Goal: Task Accomplishment & Management: Use online tool/utility

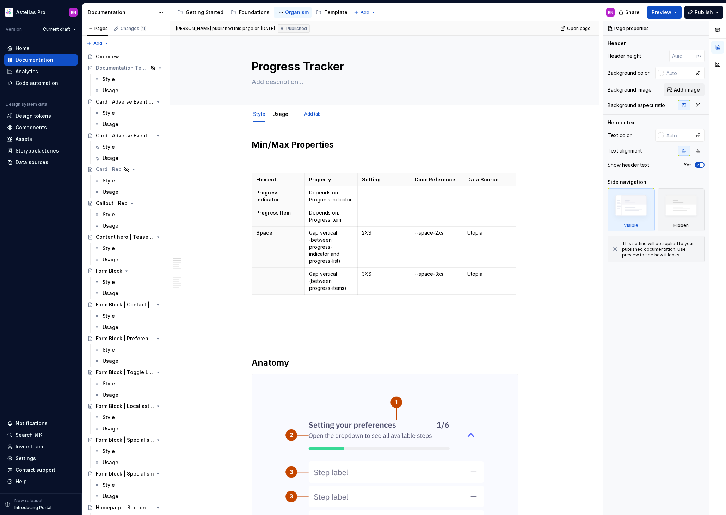
type textarea "*"
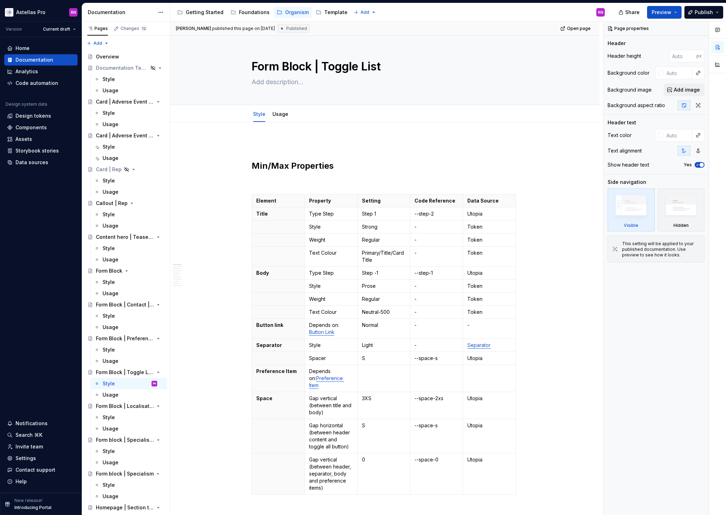
type textarea "*"
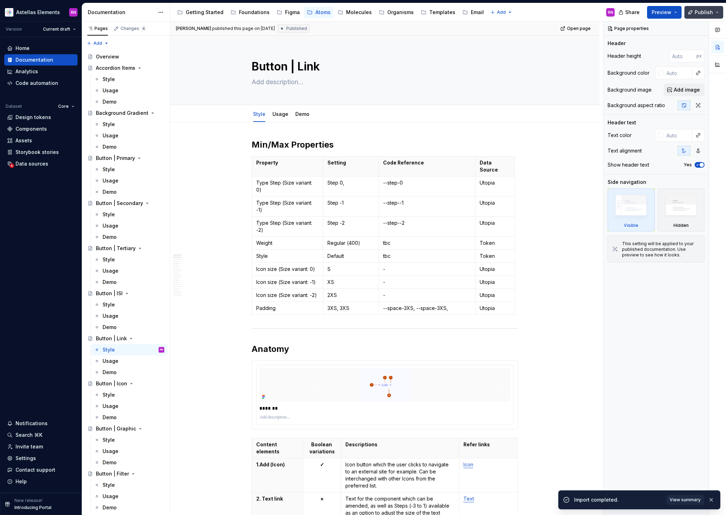
click at [715, 12] on button "Publish" at bounding box center [704, 12] width 39 height 13
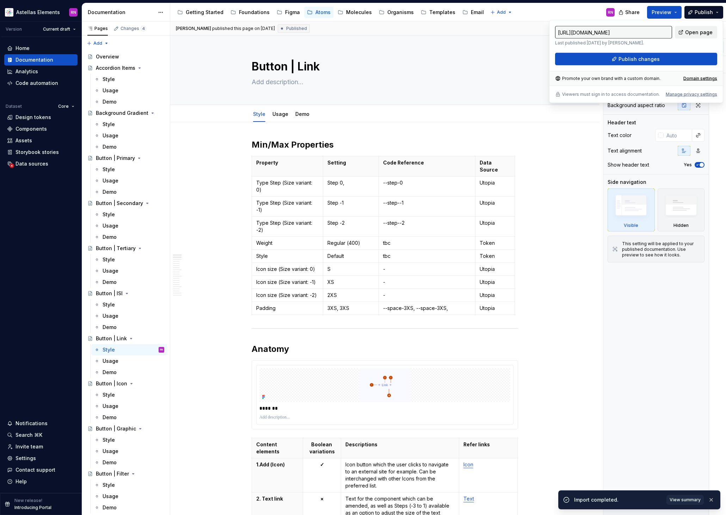
click at [707, 30] on span "Open page" at bounding box center [699, 32] width 28 height 7
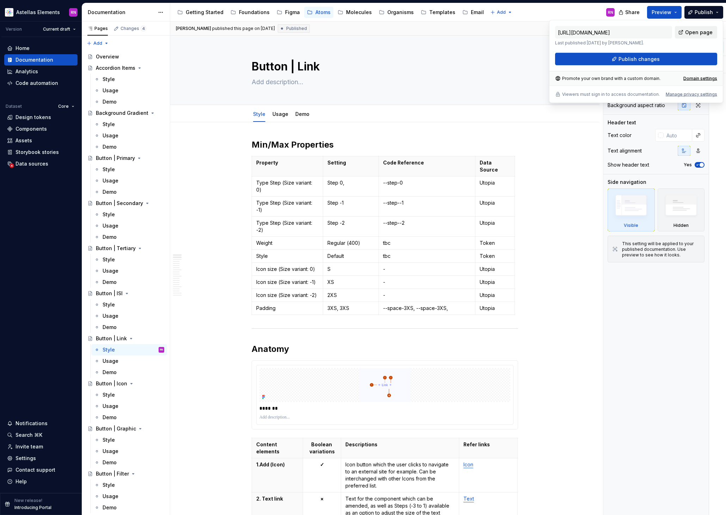
type textarea "*"
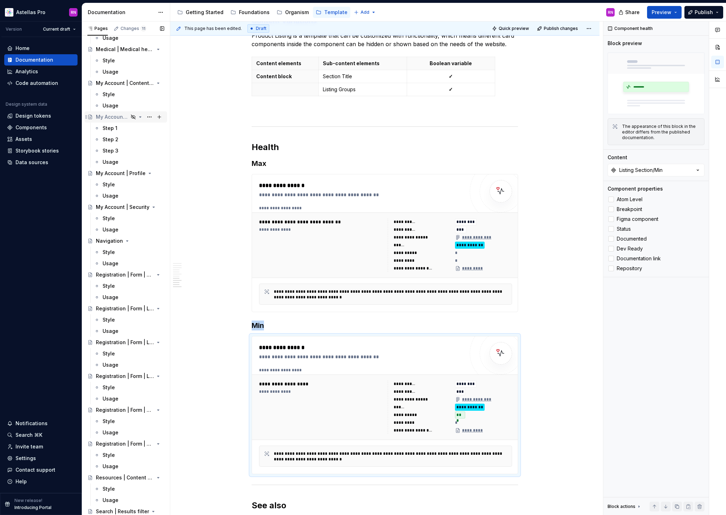
scroll to position [396, 0]
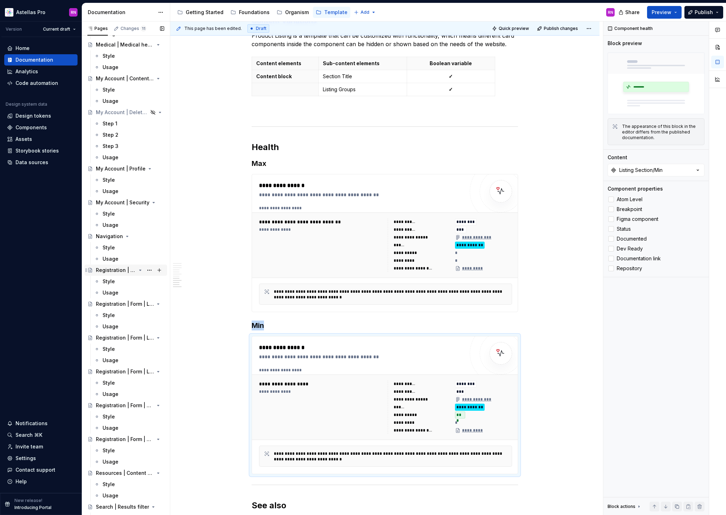
click at [125, 270] on div "Registration | Form | Channel Capture" at bounding box center [116, 270] width 40 height 7
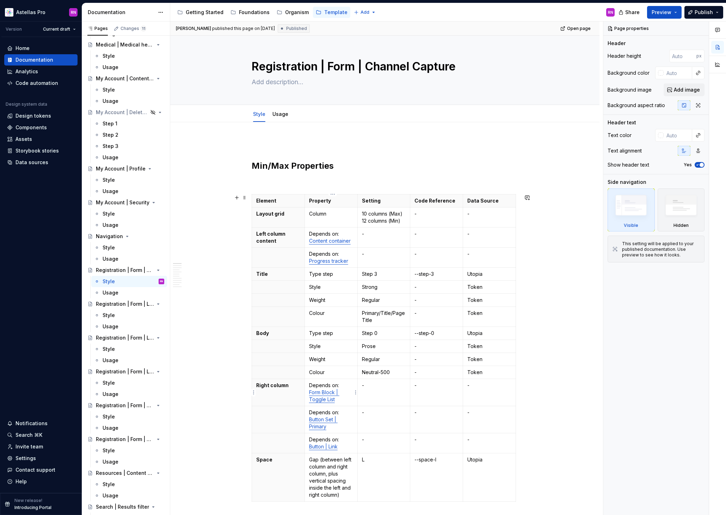
click at [328, 396] on p "Depends on: Form Block | Toggle List" at bounding box center [331, 392] width 44 height 21
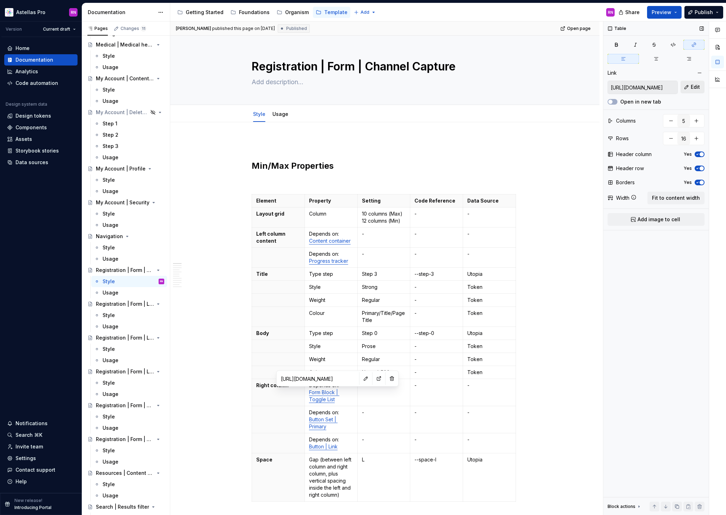
click at [698, 86] on span "Edit" at bounding box center [695, 87] width 9 height 7
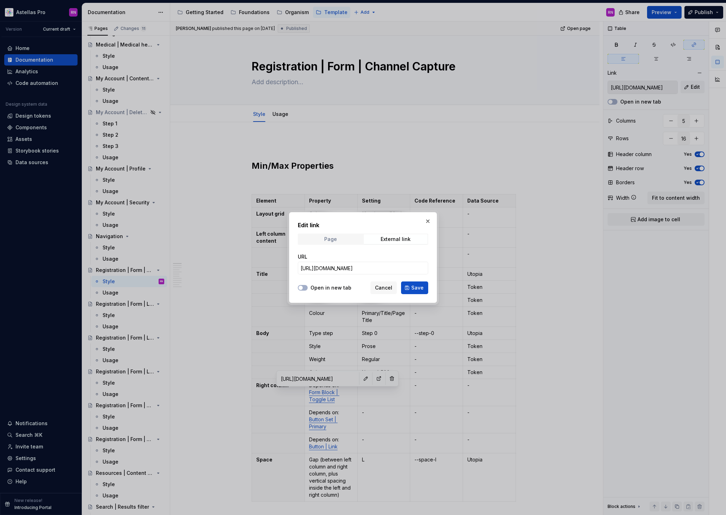
click at [345, 242] on span "Page" at bounding box center [331, 239] width 64 height 10
click at [342, 289] on label "Open in new tab" at bounding box center [331, 288] width 41 height 7
click at [308, 289] on button "Open in new tab" at bounding box center [303, 288] width 10 height 6
click at [340, 268] on span "Select page" at bounding box center [359, 268] width 116 height 7
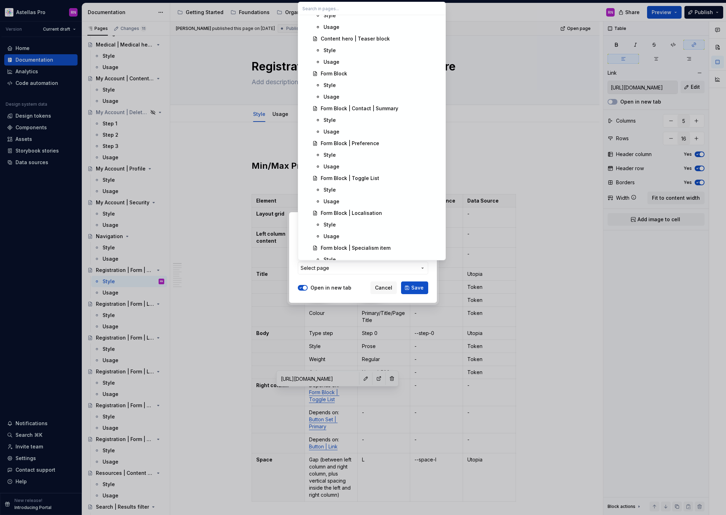
scroll to position [1363, 0]
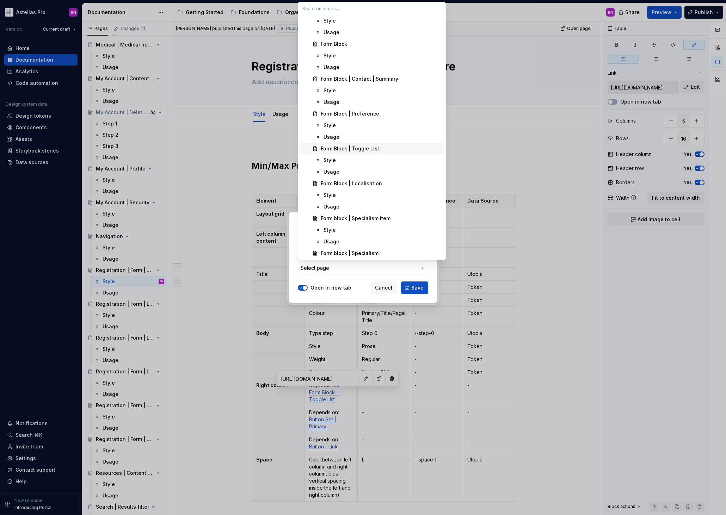
click at [369, 150] on div "Form Block | Toggle List" at bounding box center [350, 148] width 59 height 7
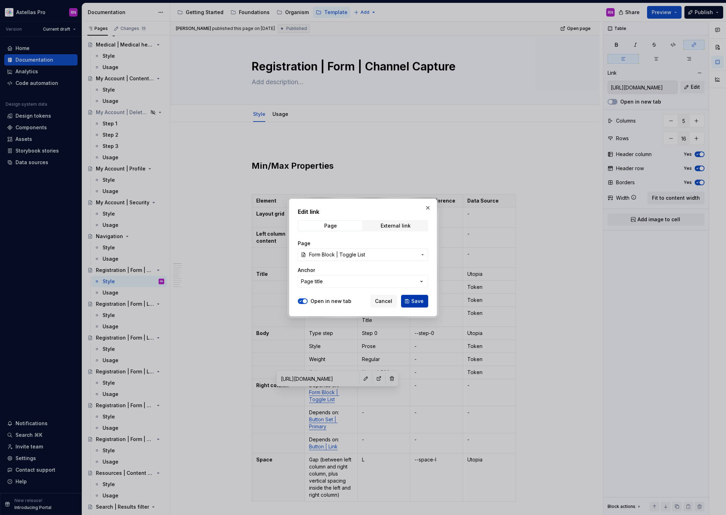
click at [418, 301] on span "Save" at bounding box center [417, 301] width 12 height 7
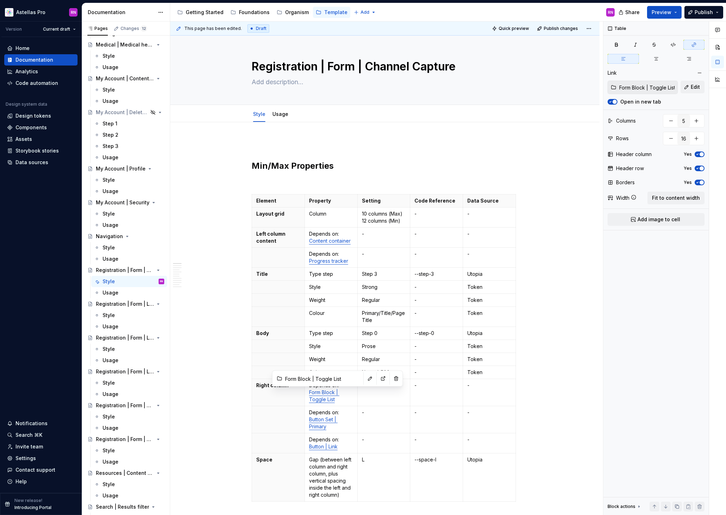
type textarea "*"
drag, startPoint x: 340, startPoint y: 448, endPoint x: 309, endPoint y: 446, distance: 30.8
click at [309, 446] on td "Depends on: Button | Link" at bounding box center [331, 444] width 53 height 20
click at [697, 86] on span "Edit" at bounding box center [695, 87] width 9 height 7
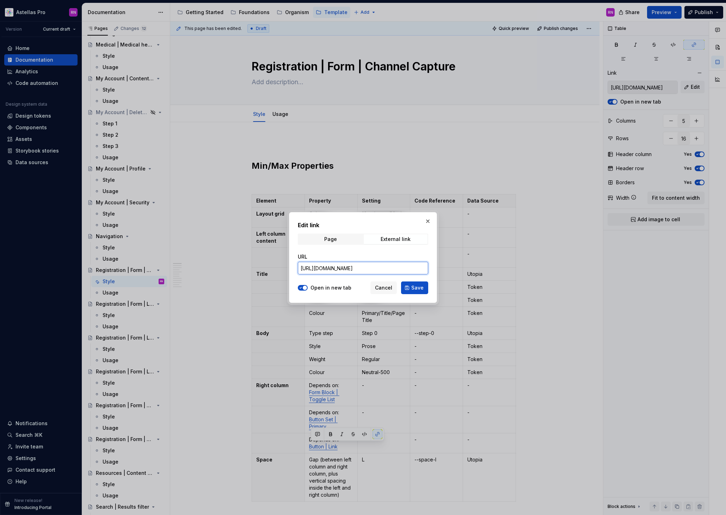
click at [403, 270] on input "https://app.supernova.io/22078-astellas/24946-astellas-elements/25644-shared-dr…" at bounding box center [363, 268] width 130 height 13
paste input "stellas.supernova-docs.io/latest/atoms/button-link/style-NYPLVHgx"
drag, startPoint x: 377, startPoint y: 267, endPoint x: 239, endPoint y: 262, distance: 138.3
click at [239, 262] on div "Edit link Page External link URL https://astellas.supernova-docs.io/latest/atom…" at bounding box center [363, 257] width 726 height 515
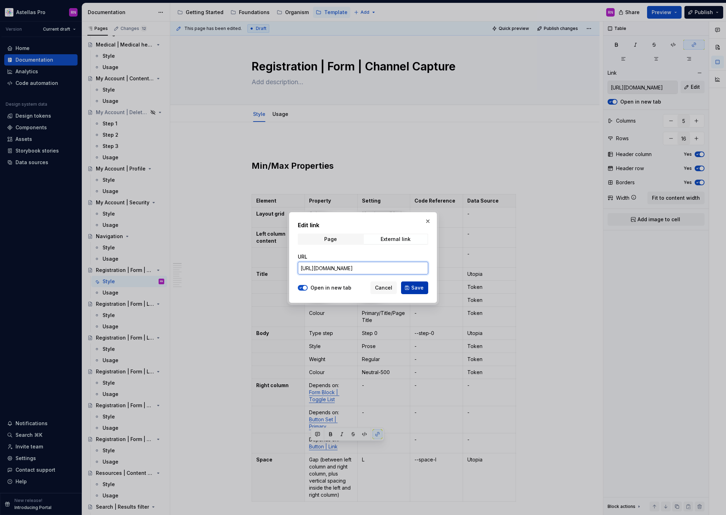
type input "https://astellas.supernova-docs.io/latest/atoms/button-link/style-NYPLVHgx"
click at [414, 289] on span "Save" at bounding box center [417, 288] width 12 height 7
type input "https://astellas.supernova-docs.io/latest/atoms/button-link/style-NYPLVHgx"
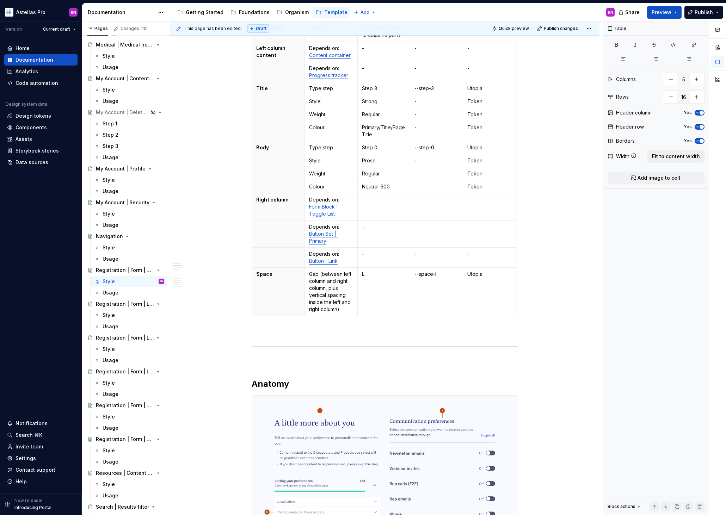
scroll to position [182, 0]
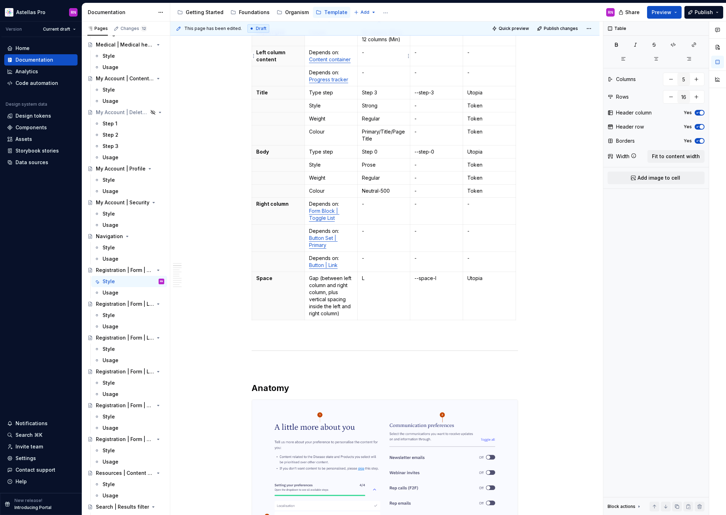
type textarea "*"
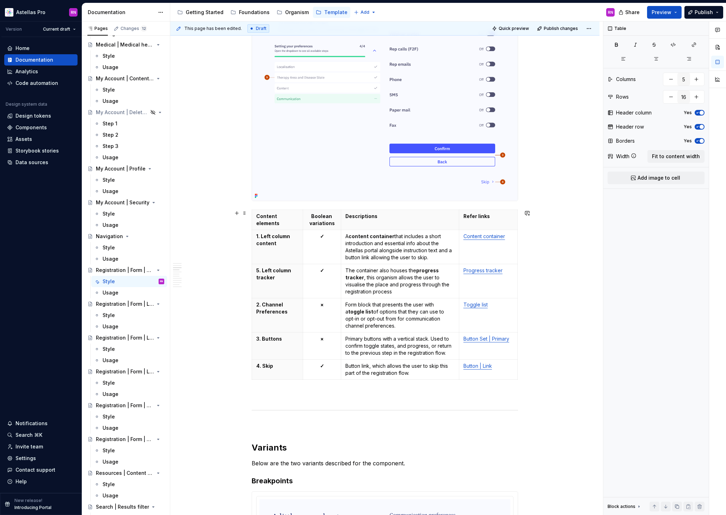
scroll to position [807, 0]
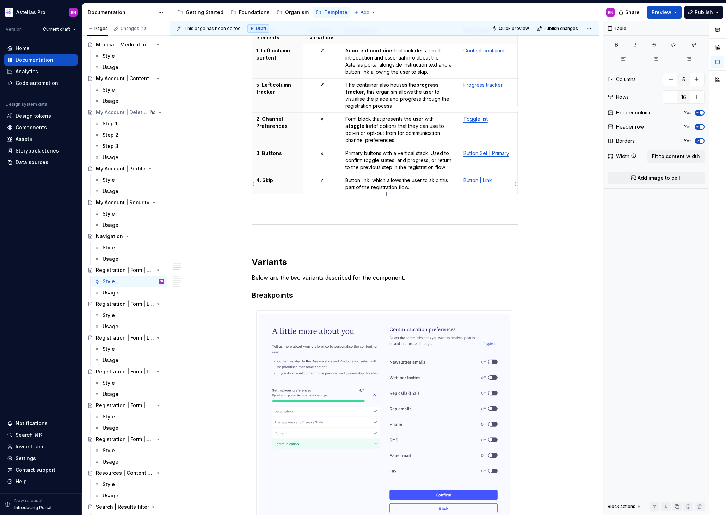
type input "4"
type input "6"
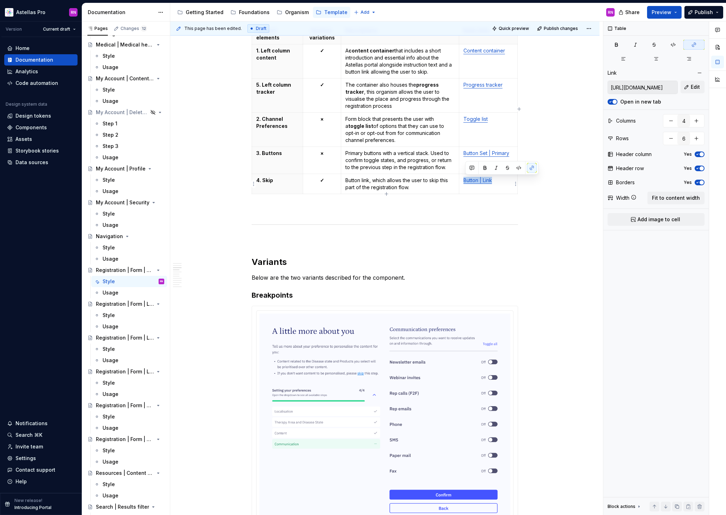
drag, startPoint x: 495, startPoint y: 181, endPoint x: 466, endPoint y: 181, distance: 28.9
click at [466, 181] on p "Button | Link" at bounding box center [489, 180] width 50 height 7
click at [697, 87] on span "Edit" at bounding box center [695, 87] width 9 height 7
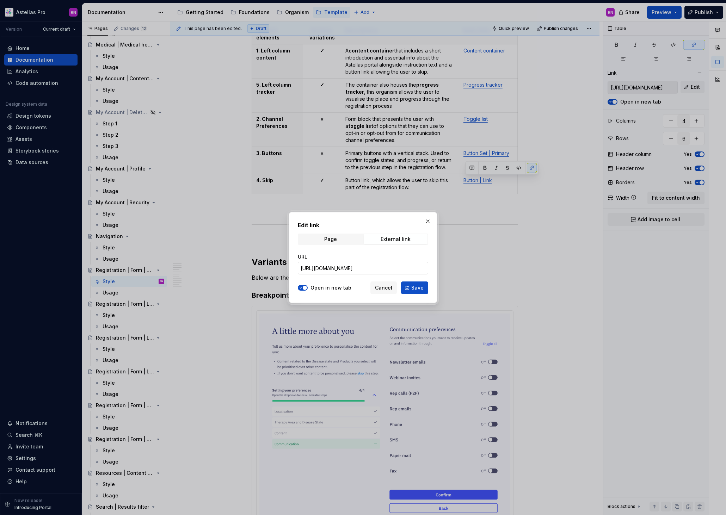
click at [414, 266] on input "https://app.supernova.io/22078-astellas/24946-astellas-elements/25644-shared-dr…" at bounding box center [363, 268] width 130 height 13
paste input "stellas.supernova-docs.io/latest/atoms/button-link/style-NYPLVHgx"
type input "https://astellas.supernova-docs.io/latest/atoms/button-link/style-NYPLVHgx"
click at [419, 290] on span "Save" at bounding box center [417, 288] width 12 height 7
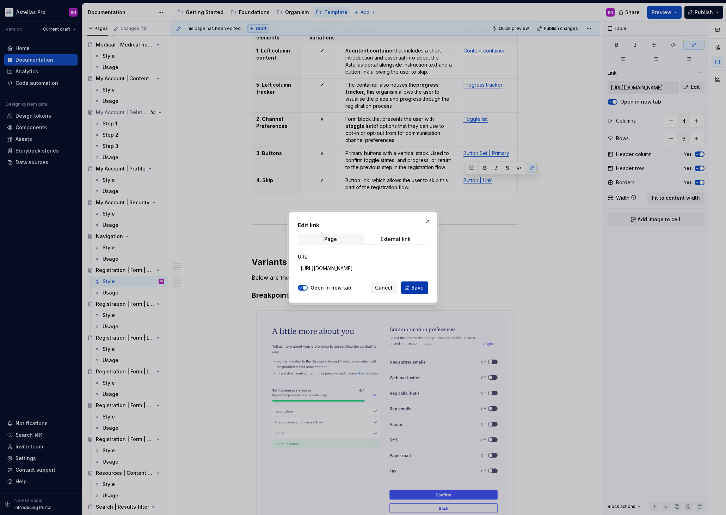
type input "https://astellas.supernova-docs.io/latest/atoms/button-link/style-NYPLVHgx"
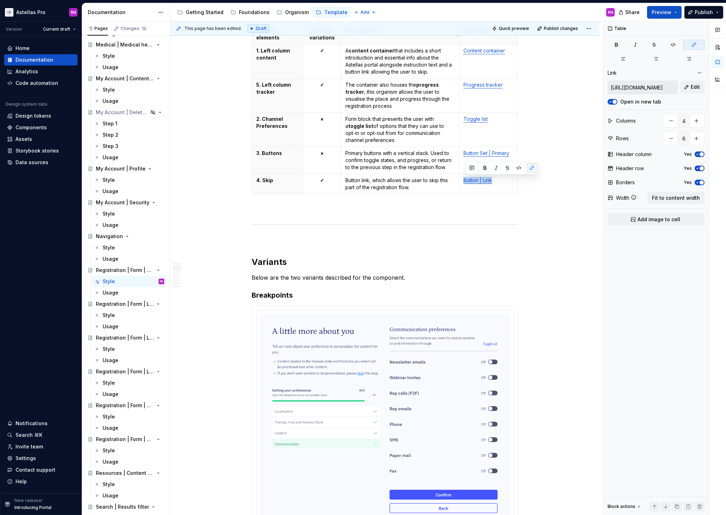
type textarea "*"
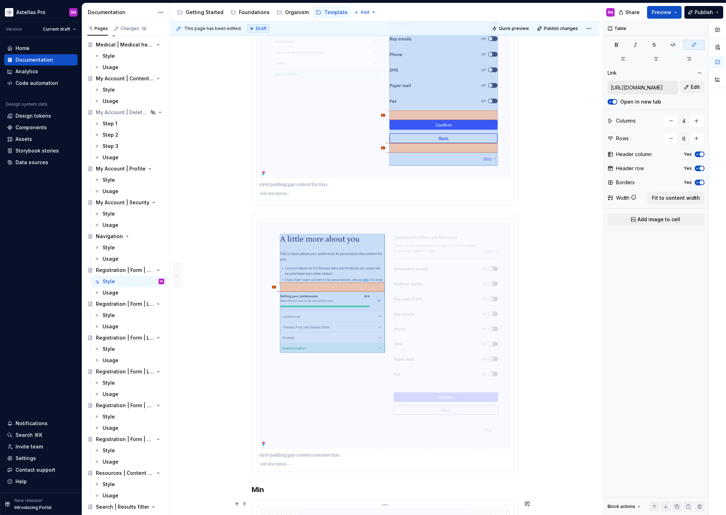
scroll to position [4462, 0]
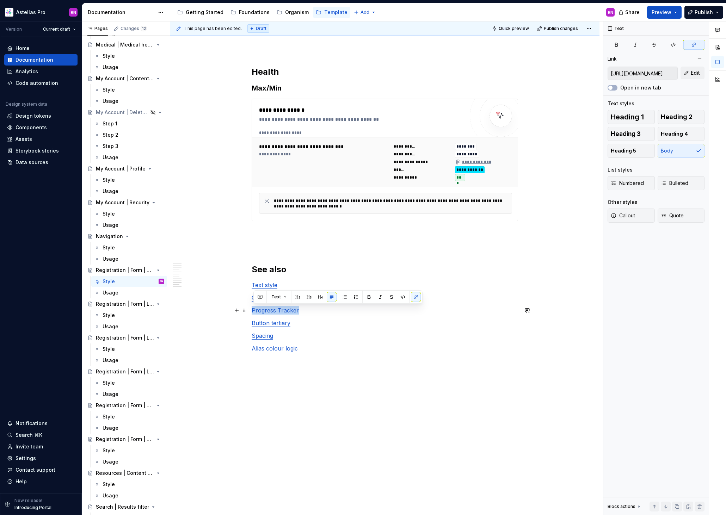
drag, startPoint x: 299, startPoint y: 311, endPoint x: 254, endPoint y: 311, distance: 45.8
click at [254, 311] on p "Progress Tracker" at bounding box center [385, 310] width 267 height 8
click at [697, 74] on span "Edit" at bounding box center [695, 72] width 9 height 7
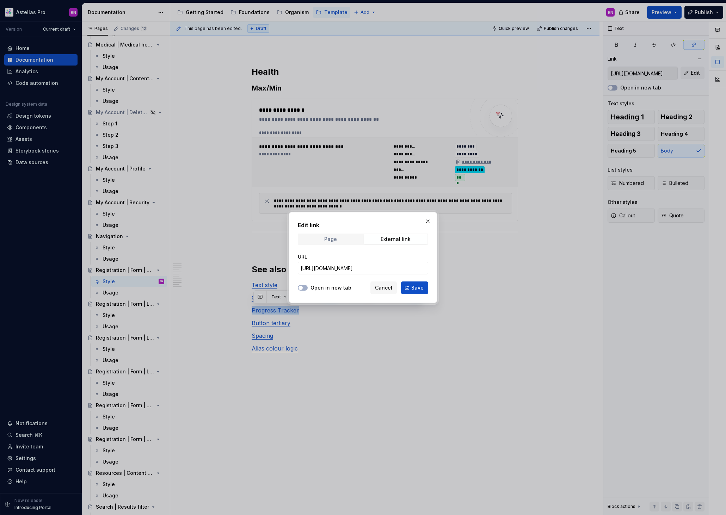
click at [339, 236] on span "Page" at bounding box center [331, 239] width 64 height 10
click at [334, 270] on span "Select page" at bounding box center [359, 268] width 116 height 7
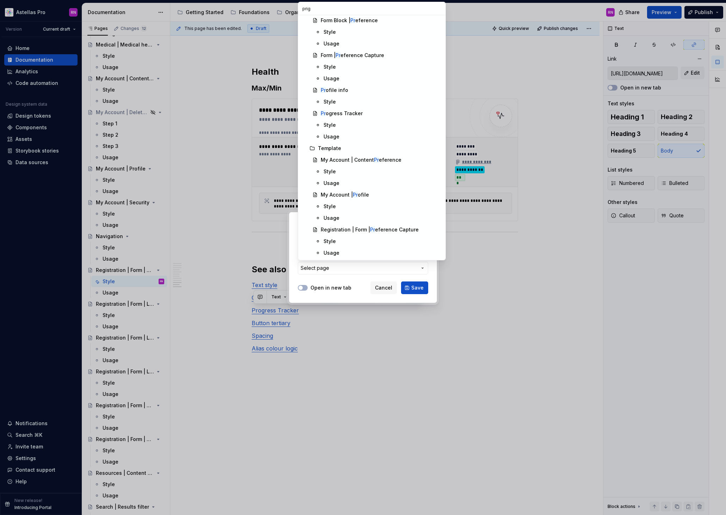
scroll to position [0, 0]
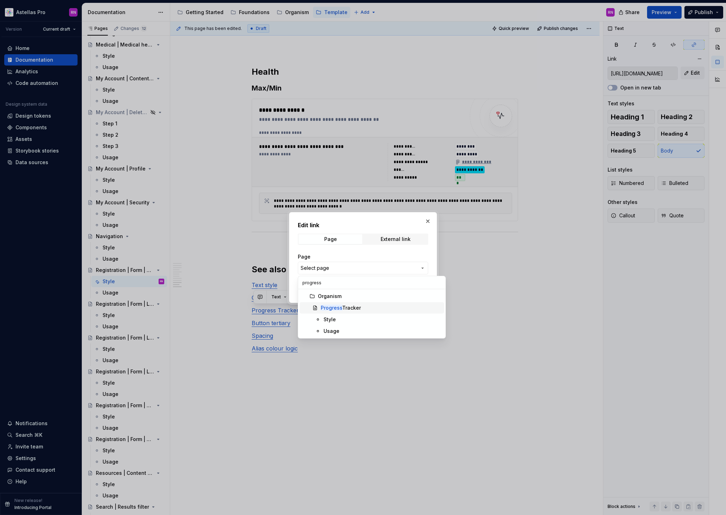
type input "progress"
click at [339, 307] on mark "Progress" at bounding box center [332, 308] width 22 height 6
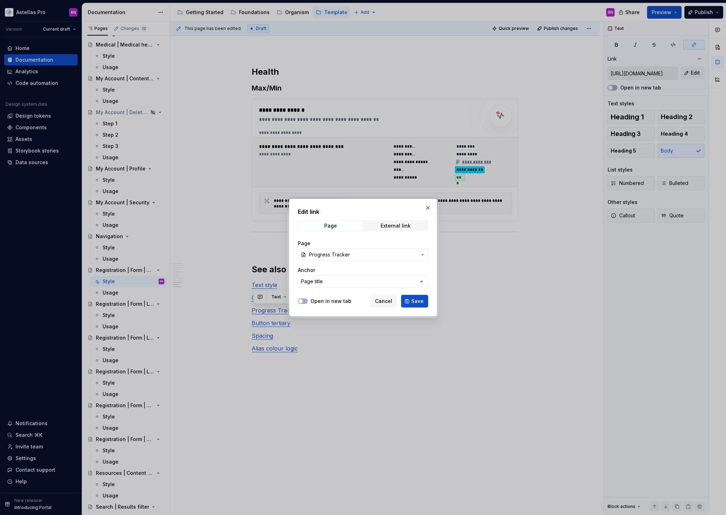
click at [337, 303] on label "Open in new tab" at bounding box center [331, 301] width 41 height 7
click at [308, 303] on button "Open in new tab" at bounding box center [303, 302] width 10 height 6
click at [360, 281] on button "Page title" at bounding box center [363, 281] width 130 height 13
click at [360, 281] on div "Edit link Page External link Page Progress Tracker Anchor Page title Open in ne…" at bounding box center [363, 257] width 726 height 515
click at [416, 301] on span "Save" at bounding box center [417, 301] width 12 height 7
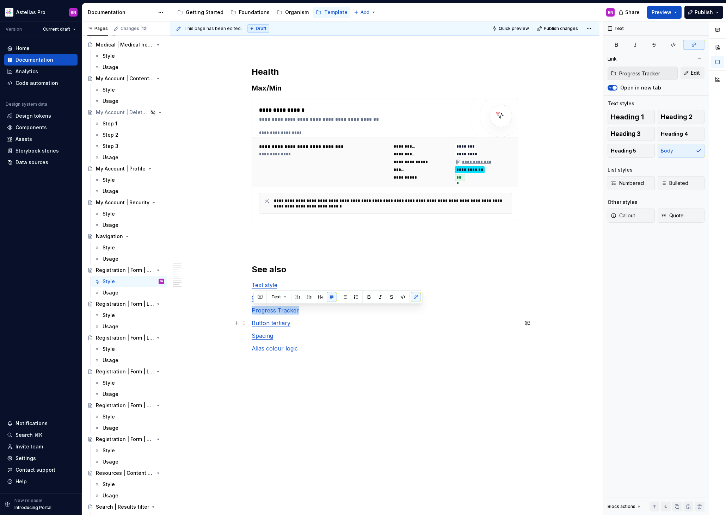
click at [305, 324] on p "Button tertiary" at bounding box center [385, 323] width 267 height 8
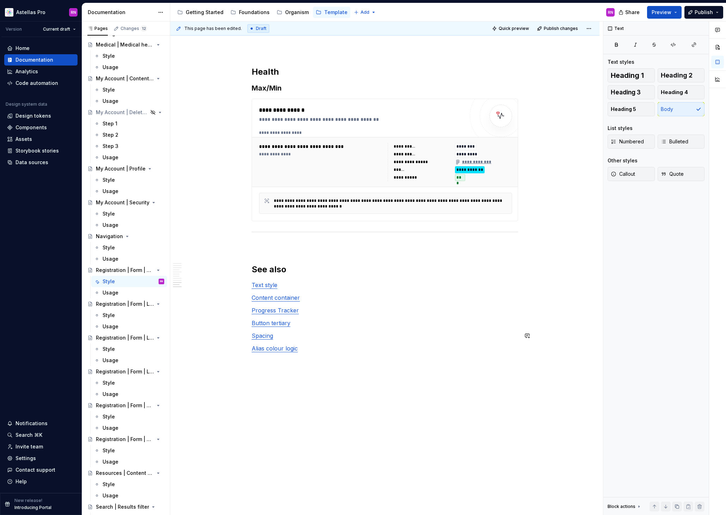
type textarea "*"
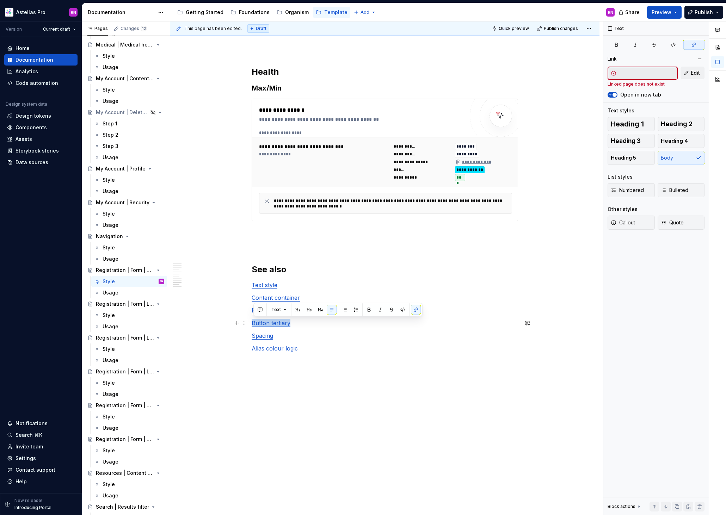
drag, startPoint x: 293, startPoint y: 324, endPoint x: 254, endPoint y: 324, distance: 39.1
click at [254, 324] on p "Button tertiary" at bounding box center [385, 323] width 267 height 8
click at [698, 75] on span "Edit" at bounding box center [695, 72] width 9 height 7
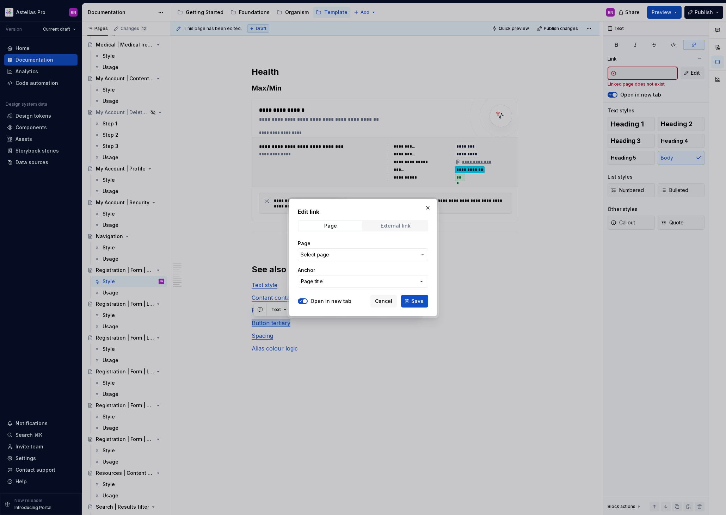
click at [407, 222] on span "External link" at bounding box center [396, 226] width 64 height 10
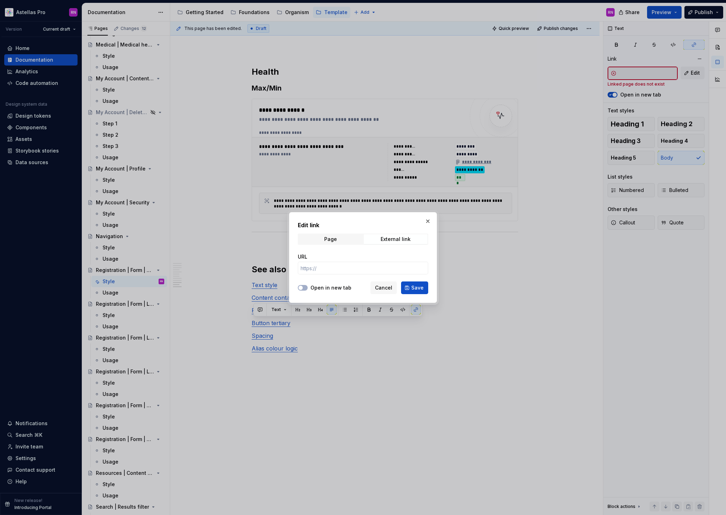
click at [331, 286] on label "Open in new tab" at bounding box center [331, 288] width 41 height 7
click at [308, 286] on button "Open in new tab" at bounding box center [303, 288] width 10 height 6
click at [336, 270] on input "URL" at bounding box center [363, 268] width 130 height 13
paste input "https://astellas.supernova-docs.io/latest/atoms/button-tertiary/style-LTqg69le"
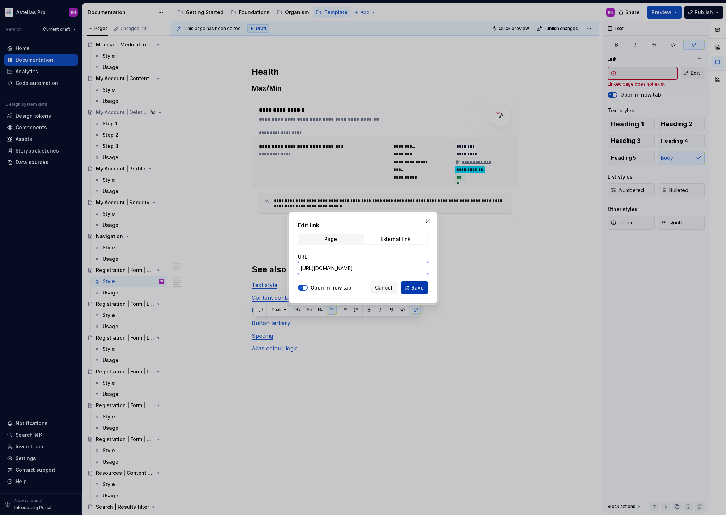
type input "https://astellas.supernova-docs.io/latest/atoms/button-tertiary/style-LTqg69le"
click at [420, 287] on span "Save" at bounding box center [417, 288] width 12 height 7
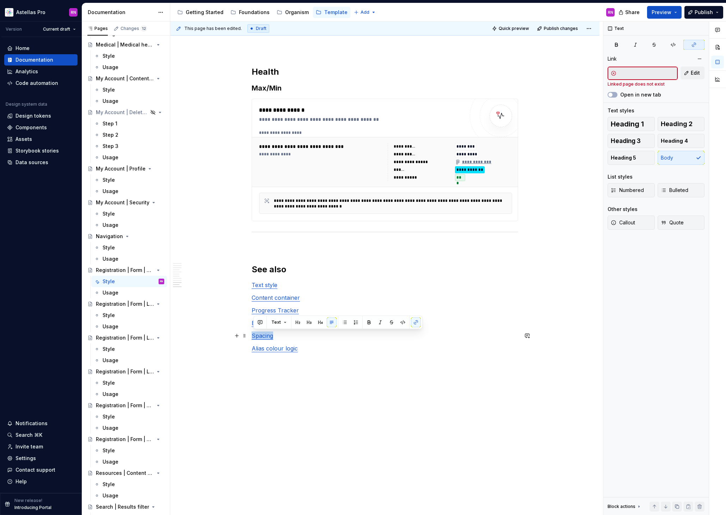
drag, startPoint x: 274, startPoint y: 337, endPoint x: 253, endPoint y: 338, distance: 21.2
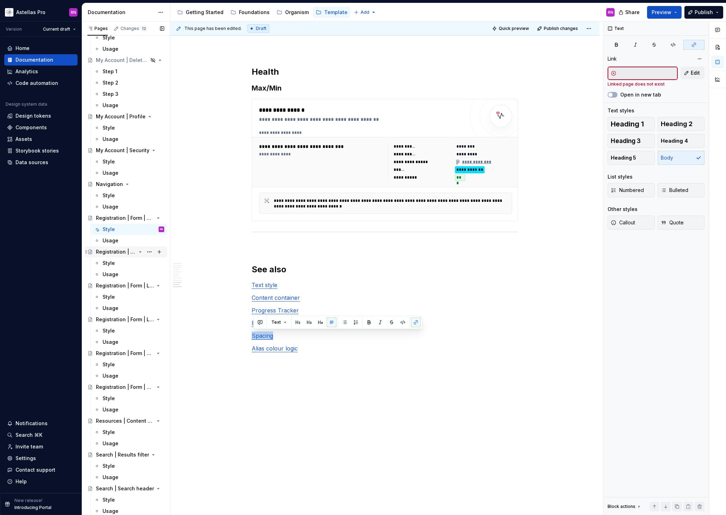
click at [124, 252] on div "Registration | Form | Login-Register | Extended-Validation" at bounding box center [116, 252] width 40 height 7
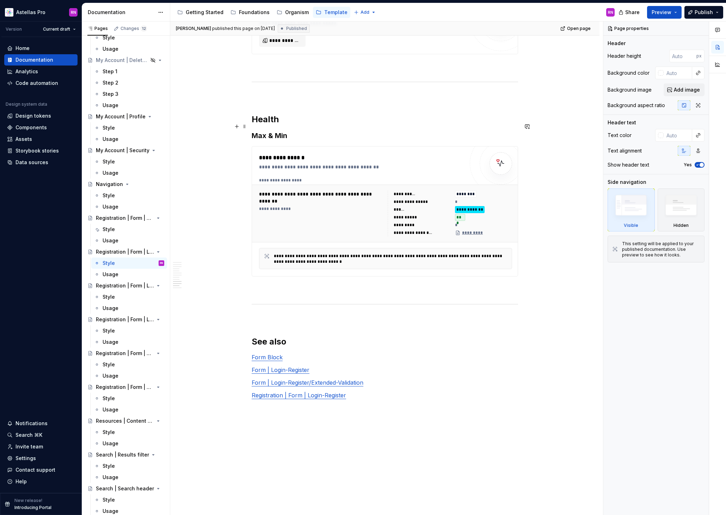
scroll to position [3483, 0]
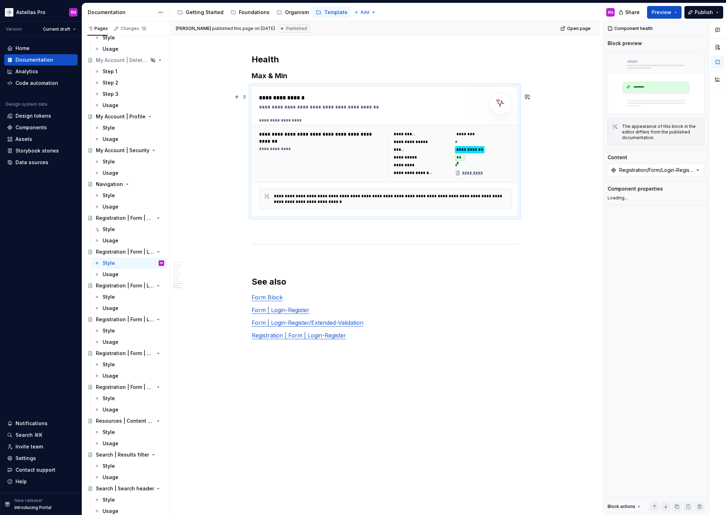
click at [507, 142] on div "*" at bounding box center [483, 142] width 57 height 7
click at [672, 171] on div "Registration/Form/Login-Register/Extended-Validation" at bounding box center [656, 170] width 75 height 7
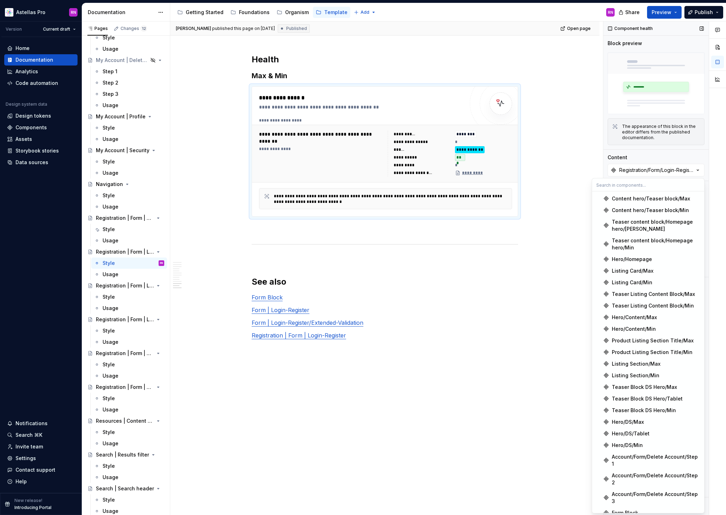
click at [680, 154] on div "Content" at bounding box center [656, 157] width 97 height 7
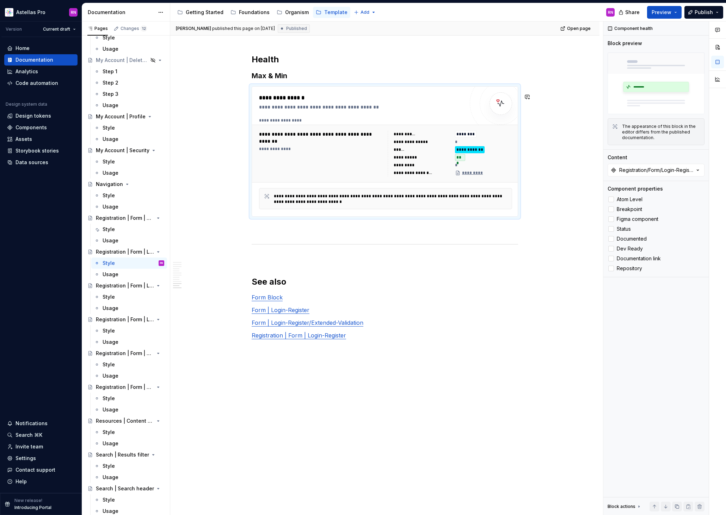
scroll to position [3334, 0]
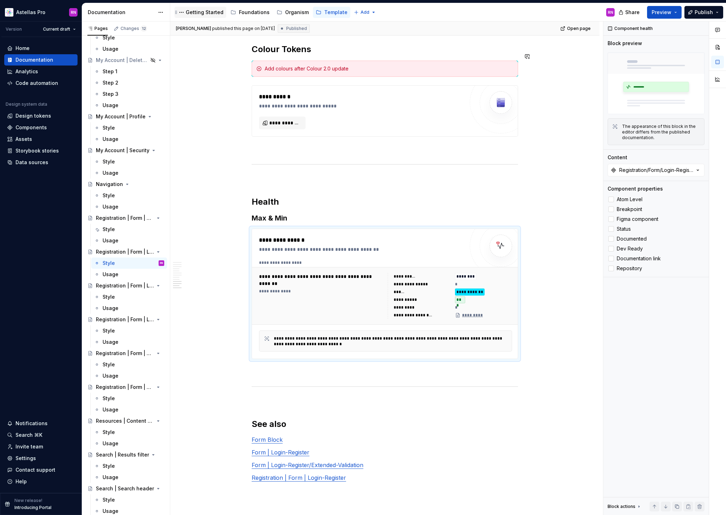
type textarea "*"
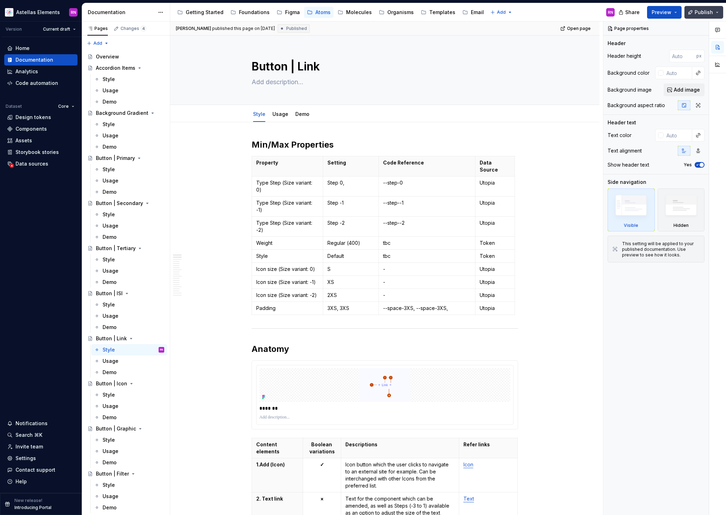
click at [716, 15] on button "Publish" at bounding box center [704, 12] width 39 height 13
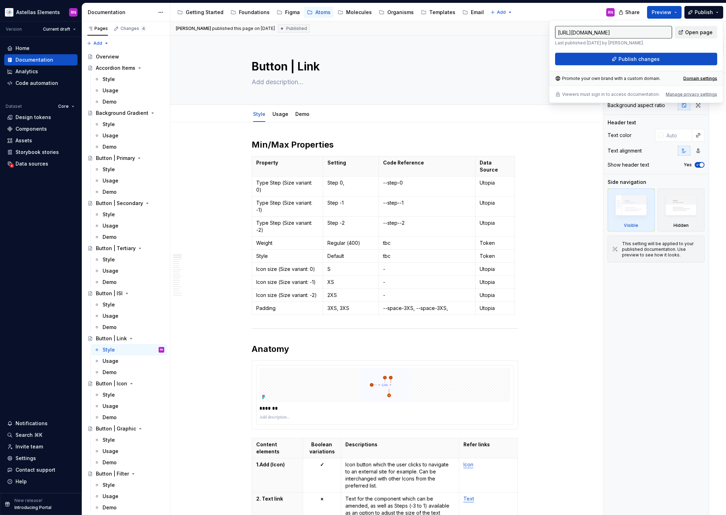
click at [704, 29] on link "Open page" at bounding box center [696, 32] width 42 height 13
type textarea "*"
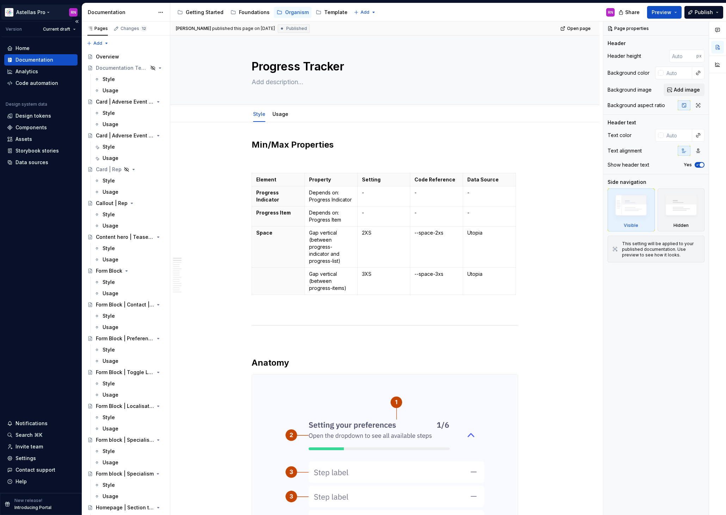
click at [43, 12] on html "Astellas Pro RN Version Current draft Home Documentation Analytics Code automat…" at bounding box center [363, 257] width 726 height 515
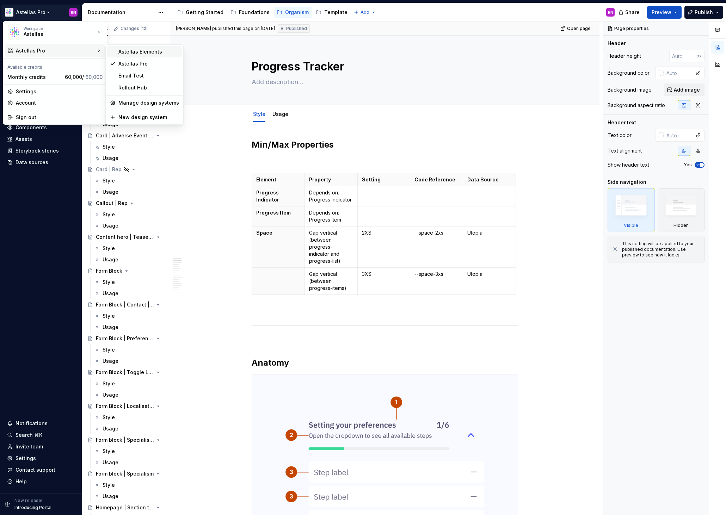
click at [130, 51] on div "Astellas Elements" at bounding box center [148, 51] width 61 height 7
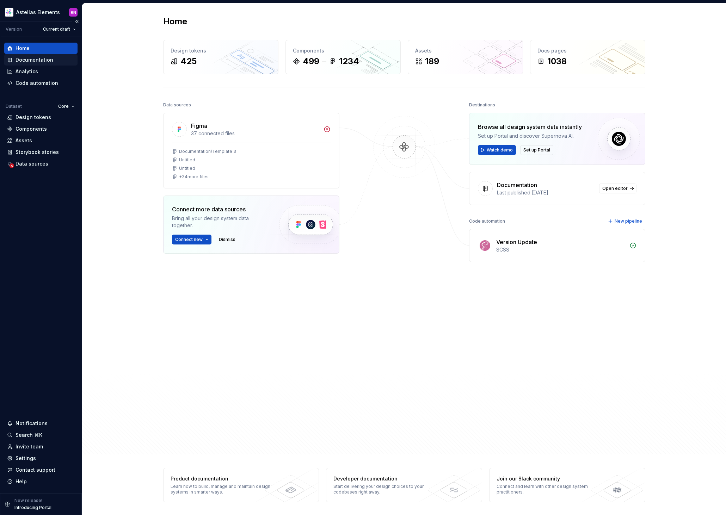
click at [29, 58] on div "Documentation" at bounding box center [35, 59] width 38 height 7
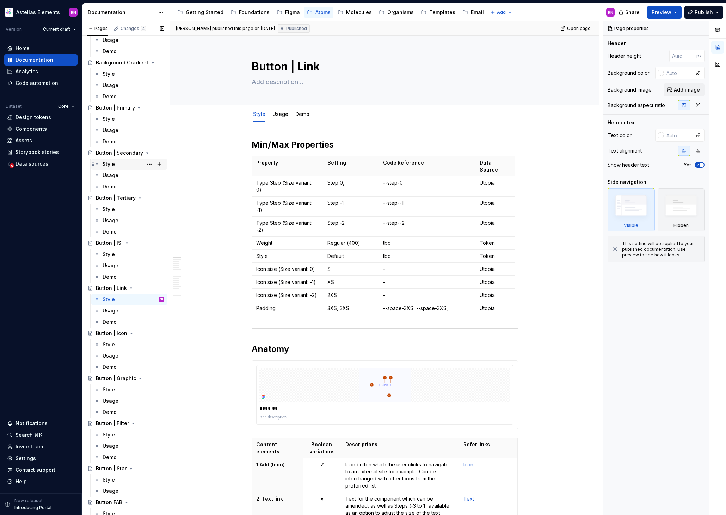
scroll to position [114, 0]
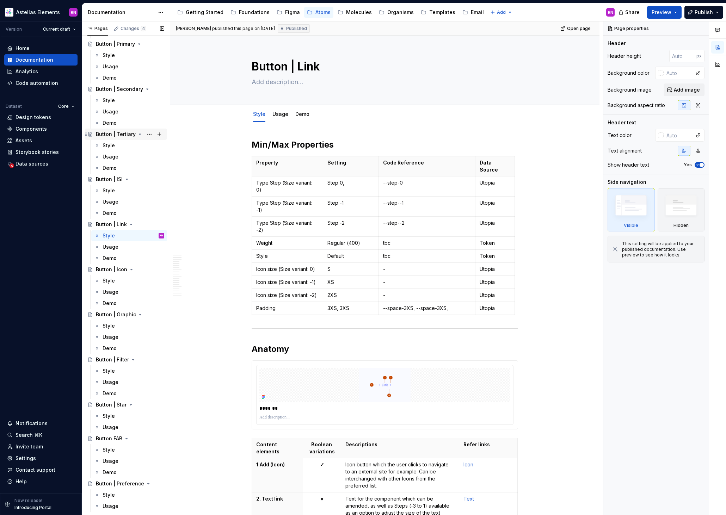
click at [121, 133] on div "Button | Tertiary" at bounding box center [116, 134] width 40 height 7
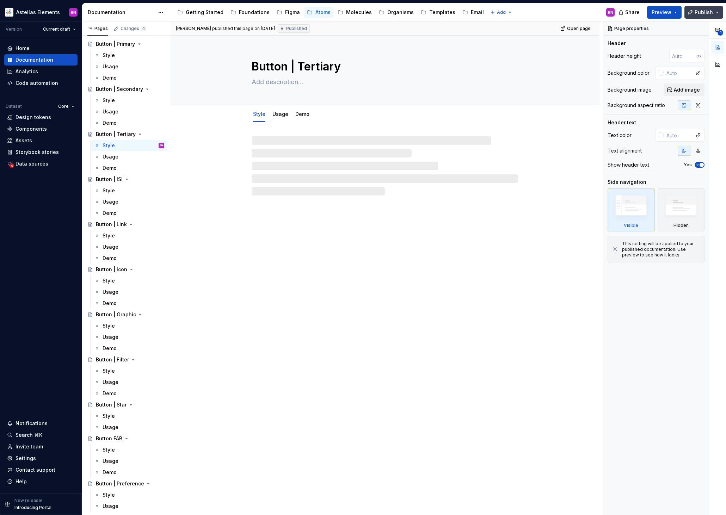
click at [716, 14] on button "Publish" at bounding box center [704, 12] width 39 height 13
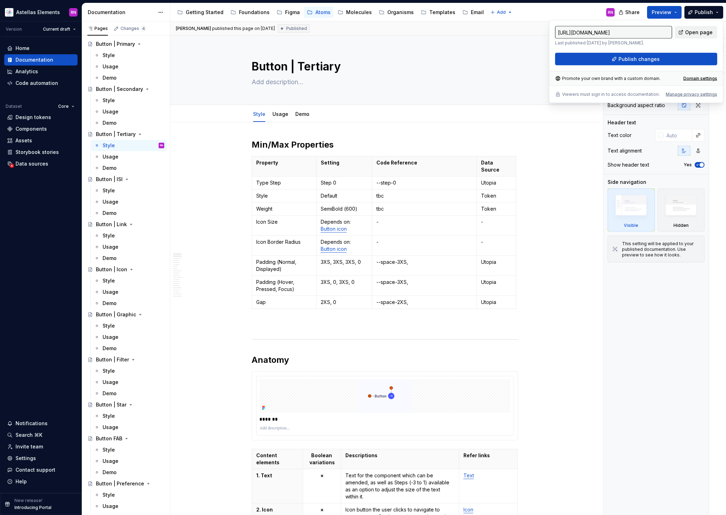
click at [710, 31] on span "Open page" at bounding box center [699, 32] width 28 height 7
type textarea "*"
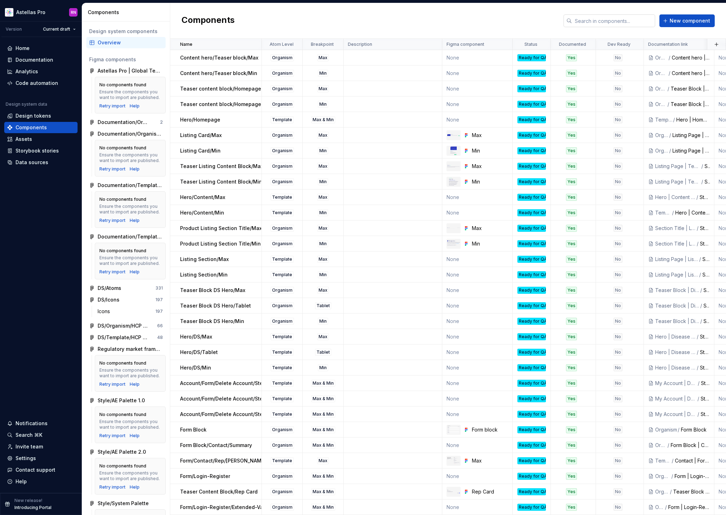
click at [599, 24] on input "text" at bounding box center [613, 20] width 83 height 13
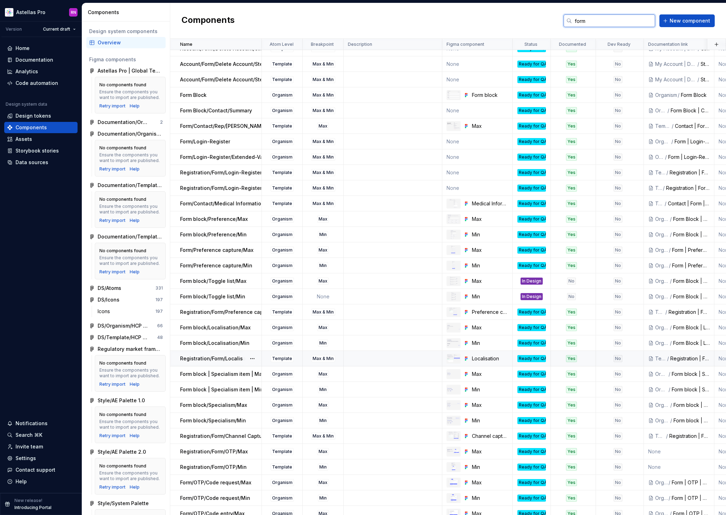
scroll to position [47, 0]
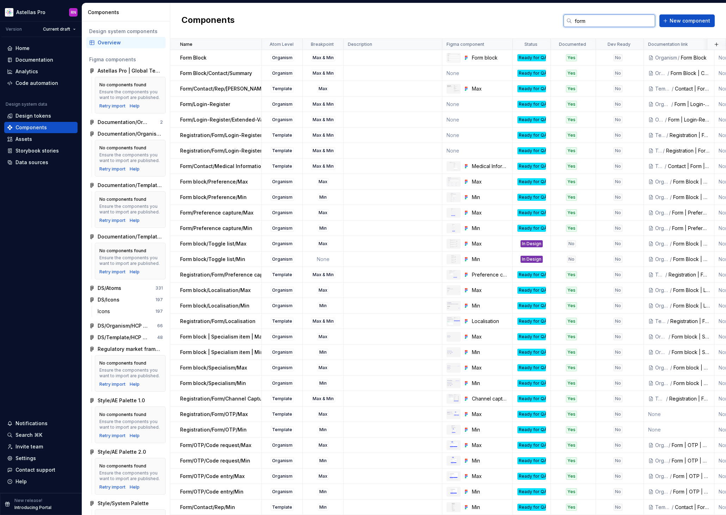
type input "form"
click at [217, 118] on p "Form/Login-Register/Extended-Validation" at bounding box center [231, 119] width 102 height 7
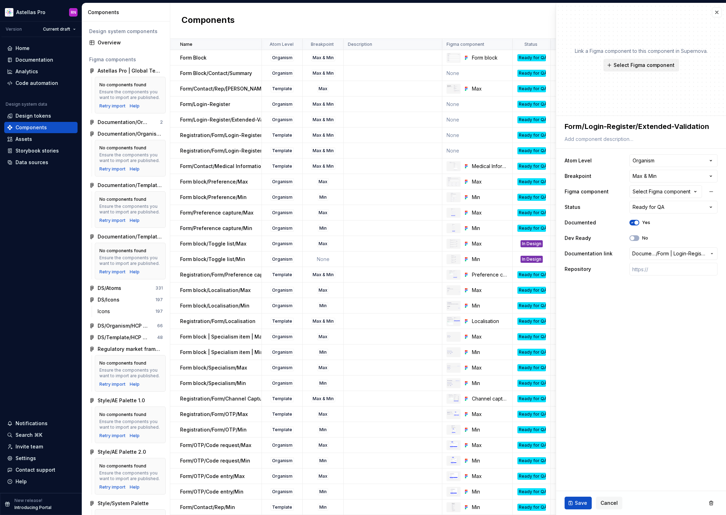
click at [641, 66] on span "Select Figma component" at bounding box center [644, 65] width 61 height 7
type textarea "*"
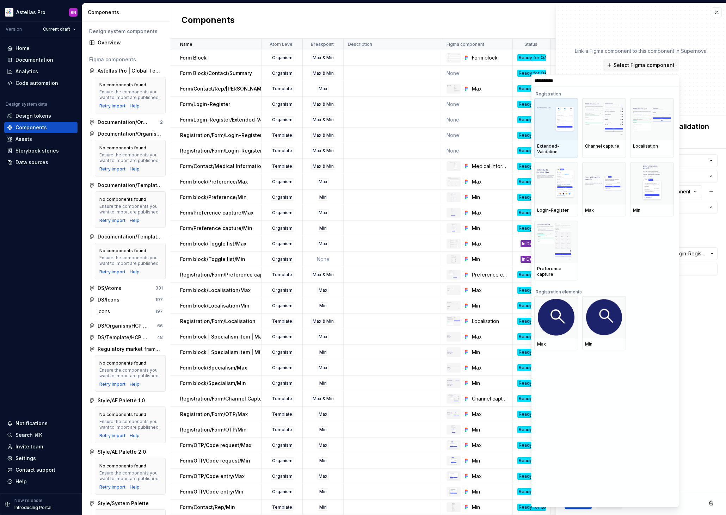
type input "**********"
click at [552, 130] on img at bounding box center [556, 119] width 38 height 27
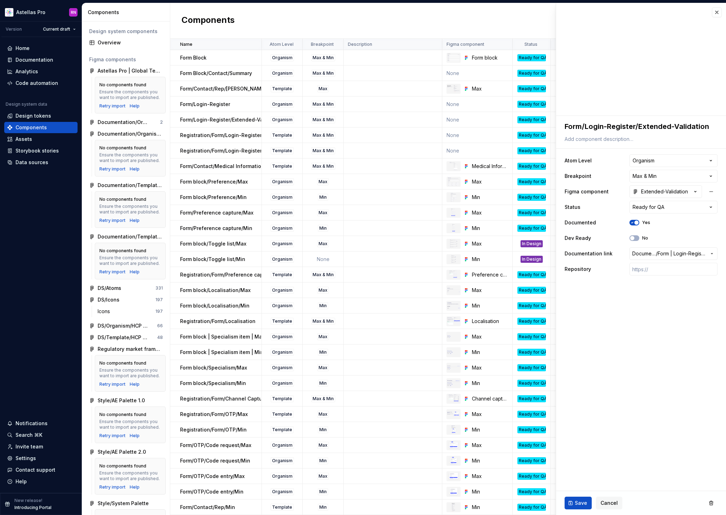
type textarea "*"
click at [647, 160] on html "Astellas Pro RN Version Current draft Home Documentation Analytics Code automat…" at bounding box center [363, 257] width 726 height 515
select select "**********"
click at [574, 504] on button "Save" at bounding box center [578, 503] width 27 height 13
type textarea "*"
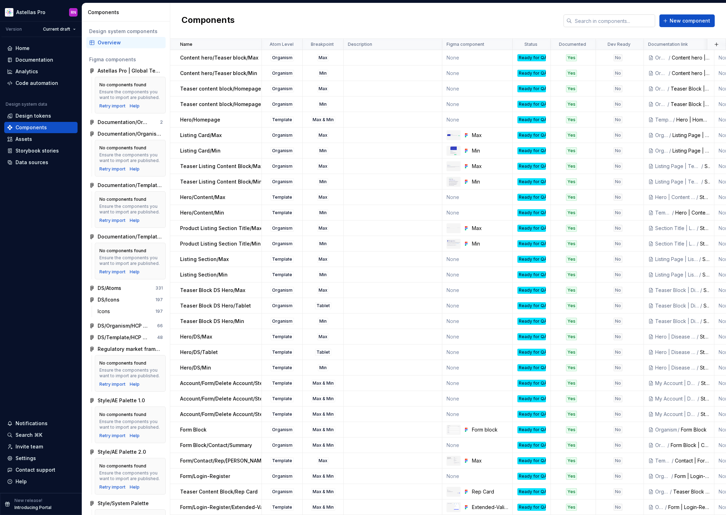
click at [617, 24] on input "text" at bounding box center [613, 20] width 83 height 13
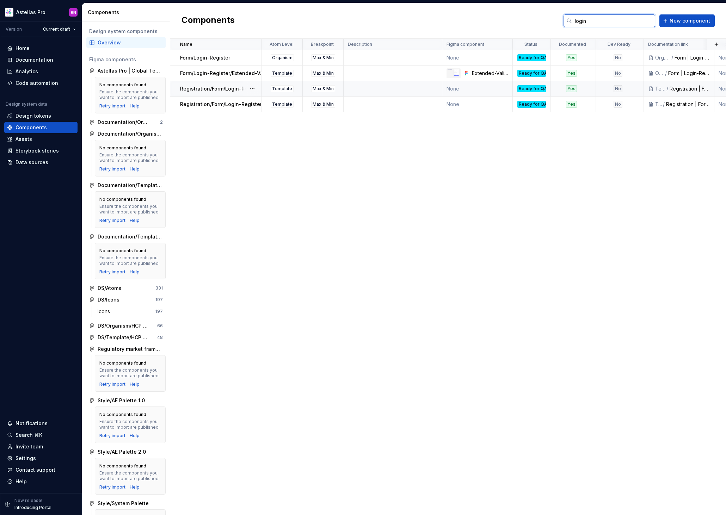
type input "login"
click at [238, 87] on p "Registration/Form/Login-Register" at bounding box center [221, 88] width 82 height 7
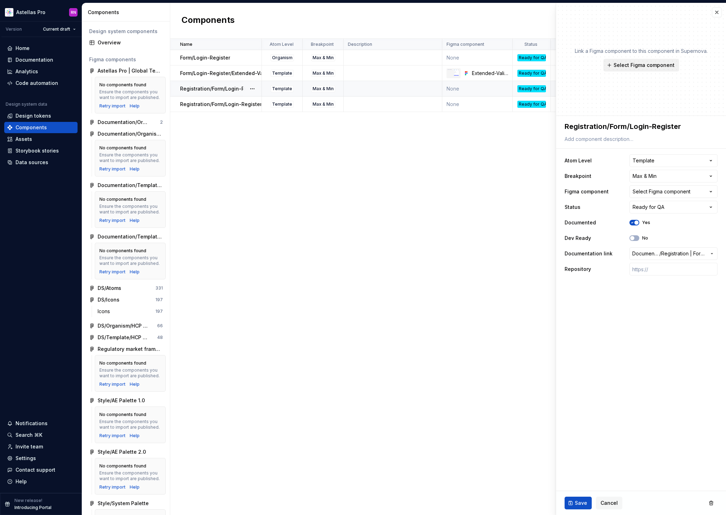
click at [641, 65] on span "Select Figma component" at bounding box center [644, 65] width 61 height 7
type textarea "*"
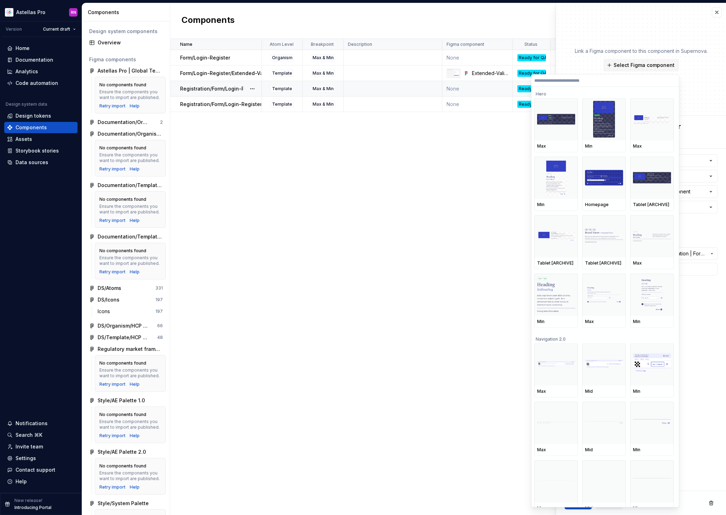
click at [592, 79] on input "search" at bounding box center [605, 81] width 147 height 6
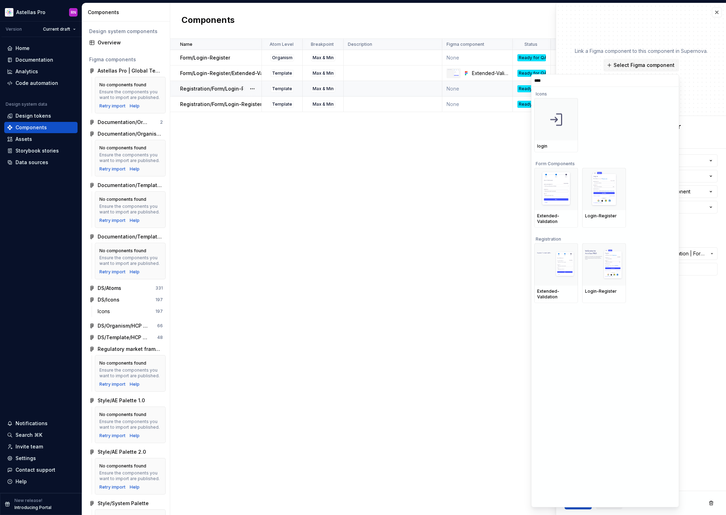
type input "*****"
click at [593, 188] on img at bounding box center [605, 189] width 28 height 37
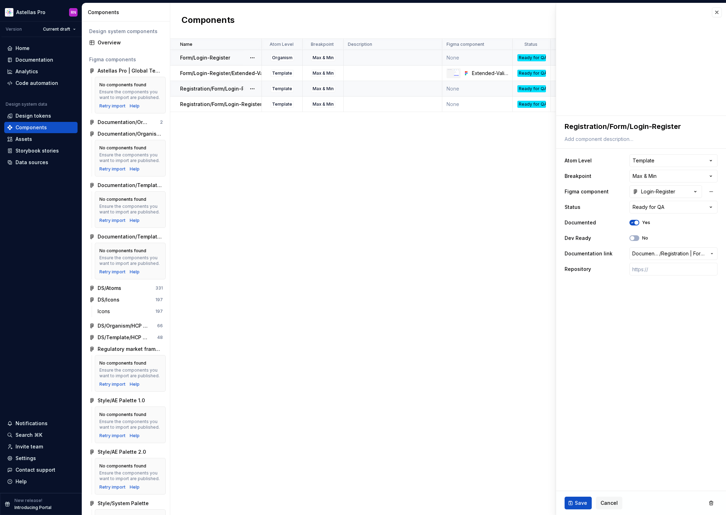
click at [222, 59] on p "Form/Login-Register" at bounding box center [205, 57] width 50 height 7
click at [223, 74] on p "Form/Login-Register/Extended-Validation" at bounding box center [231, 73] width 102 height 7
click at [222, 89] on p "Registration/Form/Login-Register" at bounding box center [221, 88] width 82 height 7
click at [221, 106] on p "Registration/Form/Login-Register/Extended-Validation" at bounding box center [247, 104] width 134 height 7
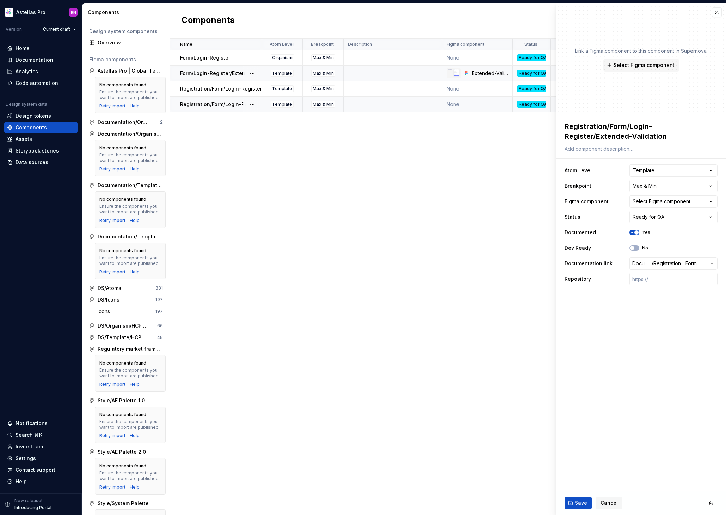
click at [222, 73] on p "Form/Login-Register/Extended-Validation" at bounding box center [231, 73] width 102 height 7
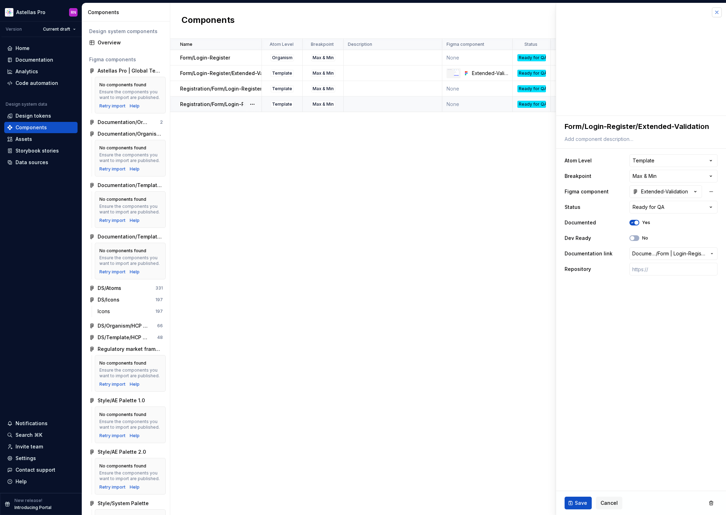
click at [719, 14] on button "button" at bounding box center [717, 12] width 10 height 10
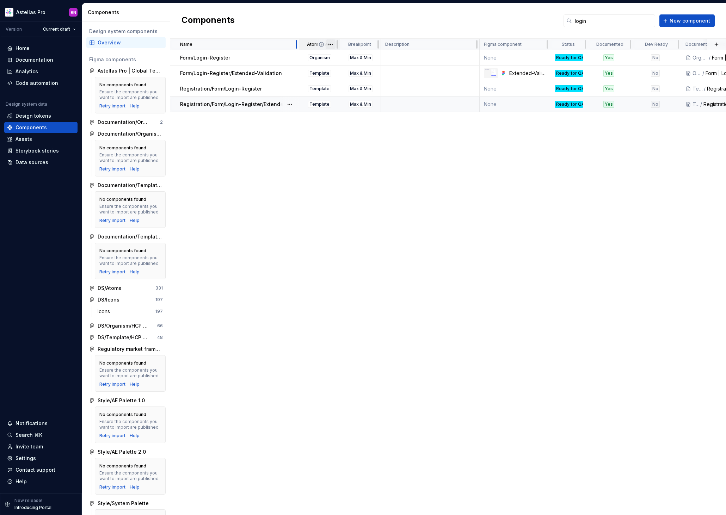
drag, startPoint x: 261, startPoint y: 42, endPoint x: 299, endPoint y: 42, distance: 37.4
click at [299, 42] on div at bounding box center [297, 44] width 6 height 11
click at [236, 106] on p "Registration/Form/Login-Register/Extended-Validation" at bounding box center [247, 104] width 134 height 7
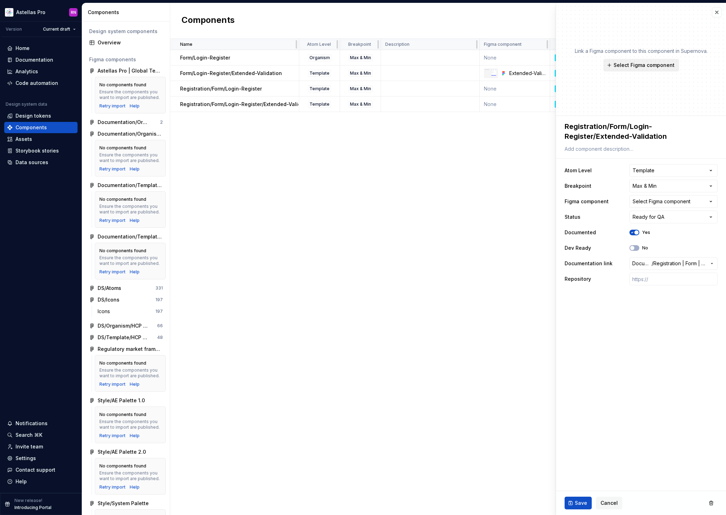
click at [654, 63] on span "Select Figma component" at bounding box center [644, 65] width 61 height 7
type textarea "*"
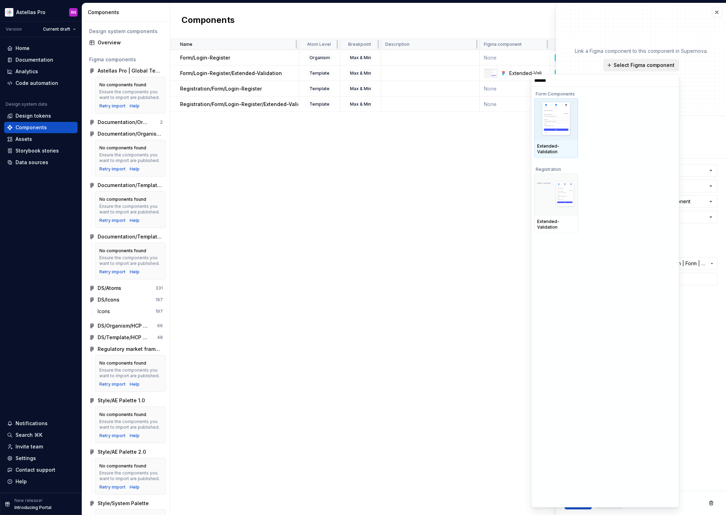
type input "********"
click at [549, 209] on div at bounding box center [557, 195] width 44 height 42
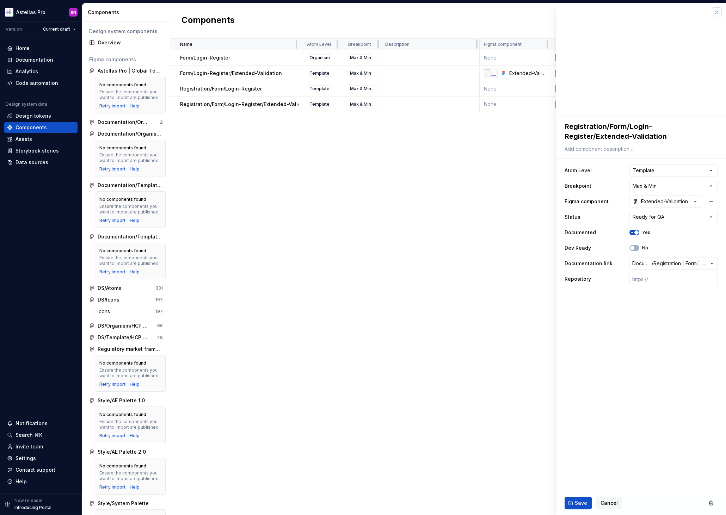
click at [714, 13] on button "button" at bounding box center [717, 12] width 10 height 10
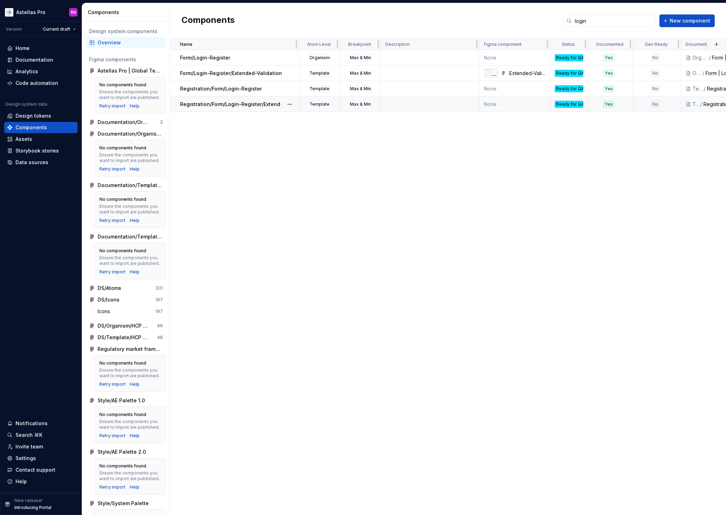
click at [245, 104] on p "Registration/Form/Login-Register/Extended-Validation" at bounding box center [247, 104] width 134 height 7
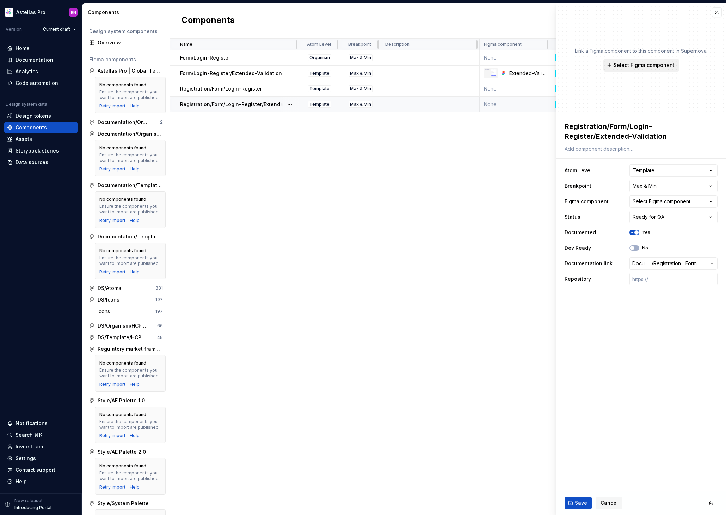
click at [644, 66] on span "Select Figma component" at bounding box center [644, 65] width 61 height 7
type textarea "*"
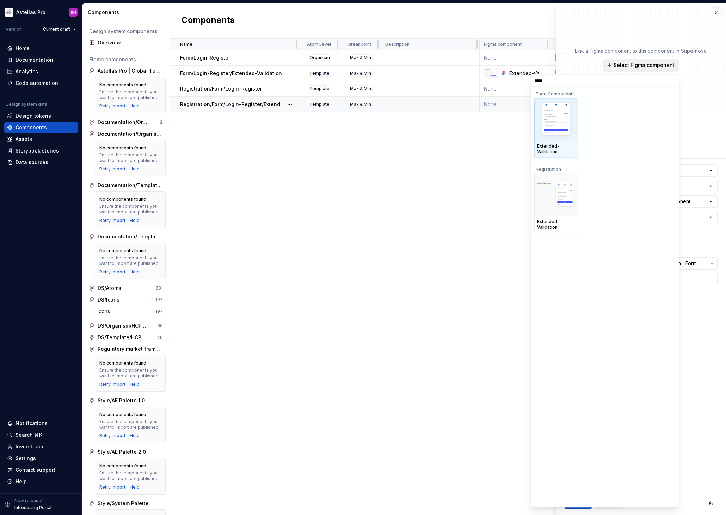
type input "******"
click at [562, 195] on img at bounding box center [556, 195] width 38 height 27
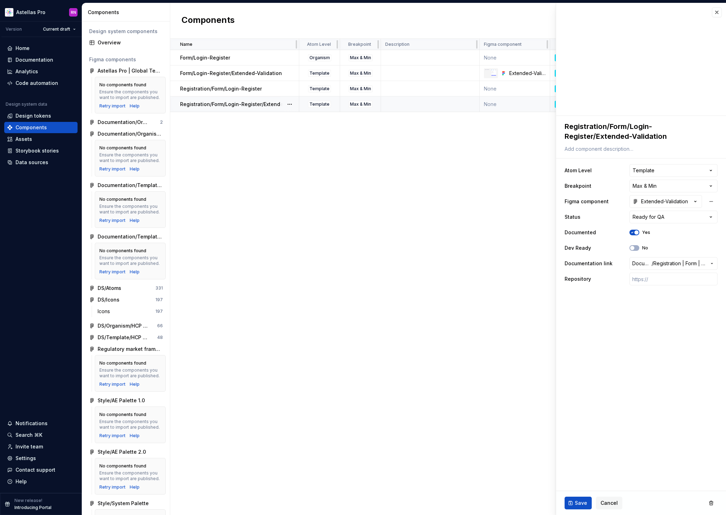
click at [450, 193] on div "Name Atom Level Breakpoint Description Figma component Status Documented Dev Re…" at bounding box center [448, 277] width 556 height 477
click at [261, 87] on div "Registration/Form/Login-Register" at bounding box center [239, 88] width 118 height 7
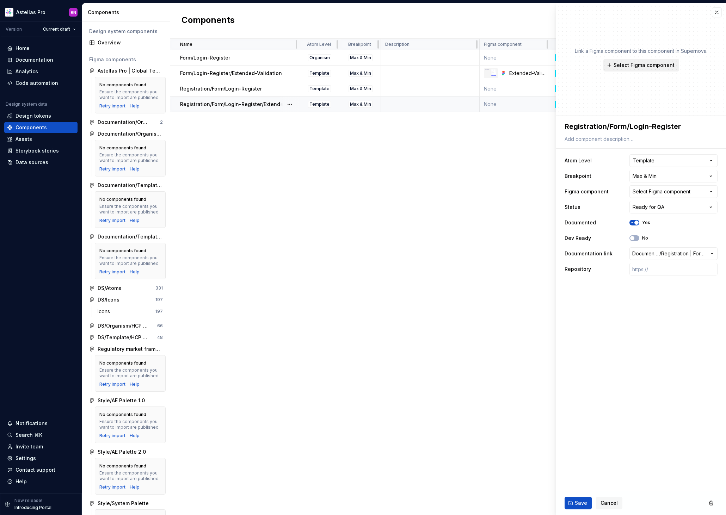
click at [640, 66] on span "Select Figma component" at bounding box center [644, 65] width 61 height 7
click at [249, 73] on p "Form/Login-Register/Extended-Validation" at bounding box center [231, 73] width 102 height 7
click at [718, 16] on button "button" at bounding box center [717, 12] width 10 height 10
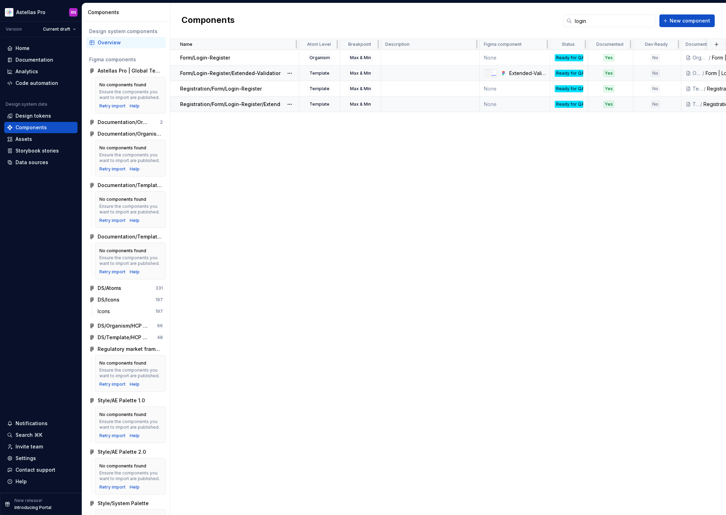
click at [248, 73] on p "Form/Login-Register/Extended-Validation" at bounding box center [231, 73] width 102 height 7
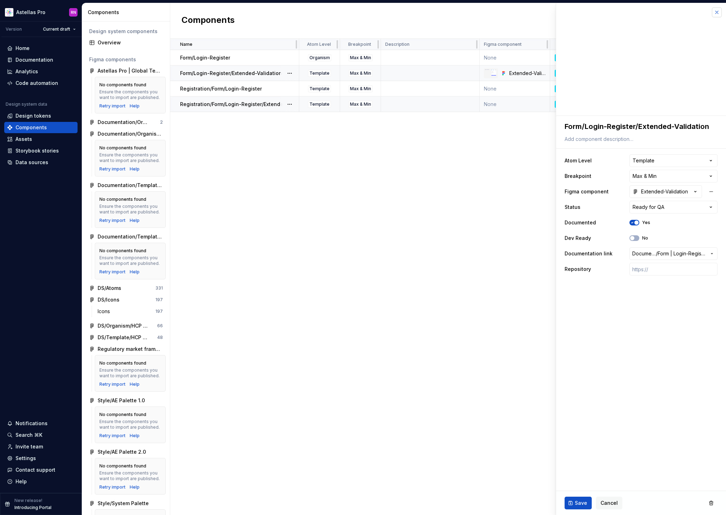
click at [719, 13] on button "button" at bounding box center [717, 12] width 10 height 10
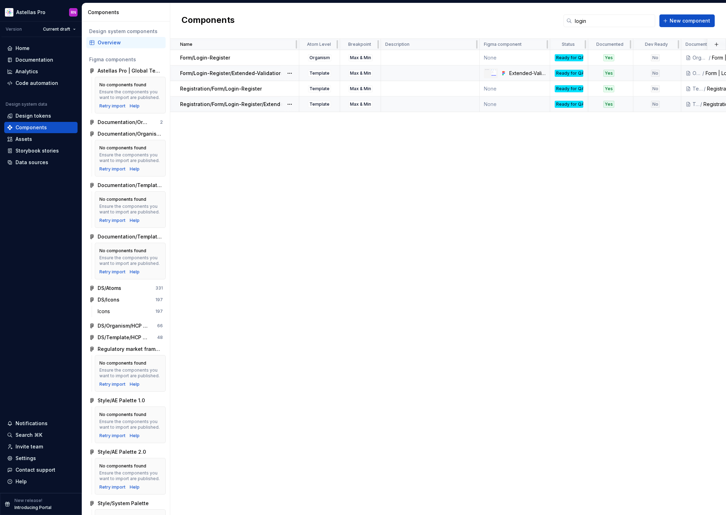
click at [243, 73] on p "Form/Login-Register/Extended-Validation" at bounding box center [231, 73] width 102 height 7
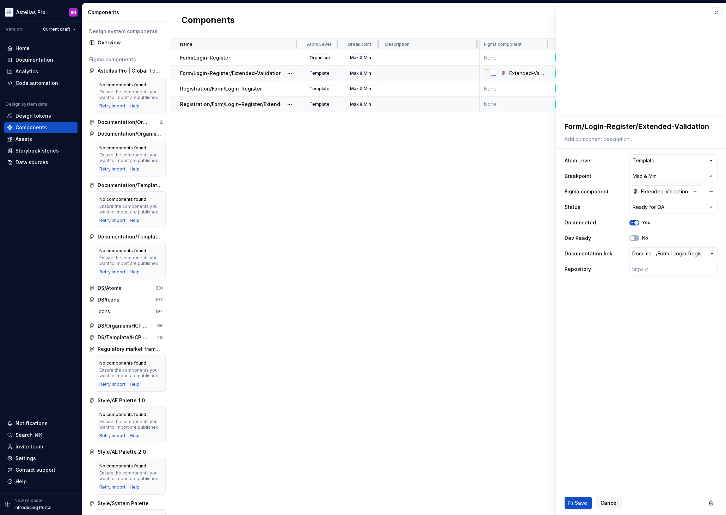
type textarea "*"
click at [660, 191] on div "Extended-Validation" at bounding box center [660, 191] width 55 height 7
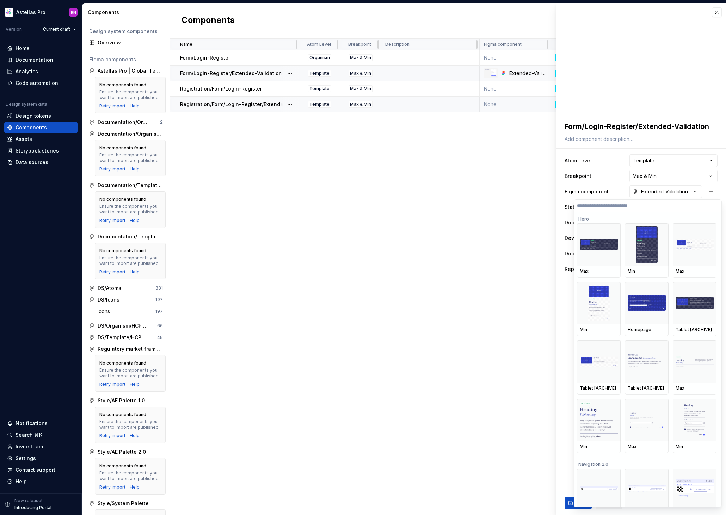
click at [630, 206] on input "search" at bounding box center [647, 206] width 147 height 6
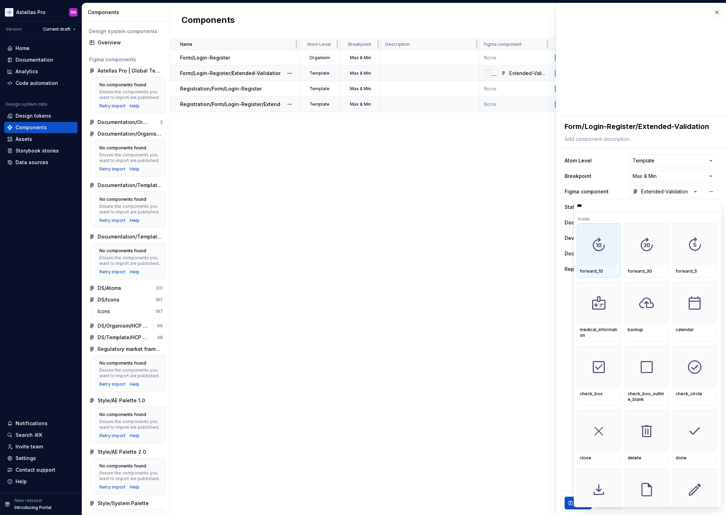
type input "****"
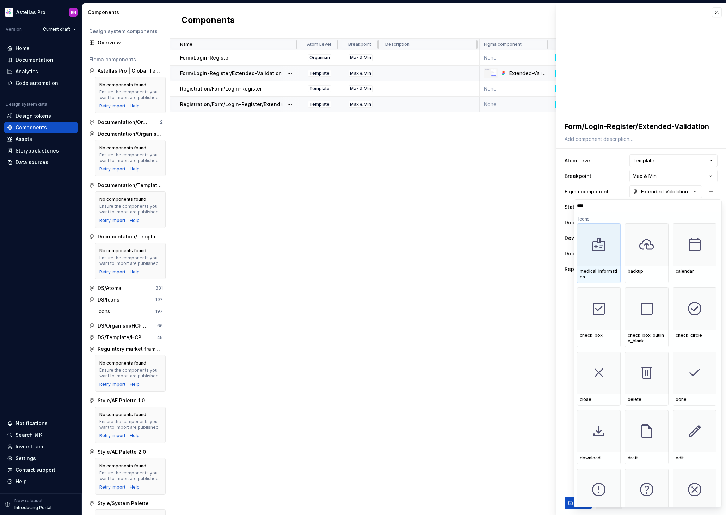
type textarea "*"
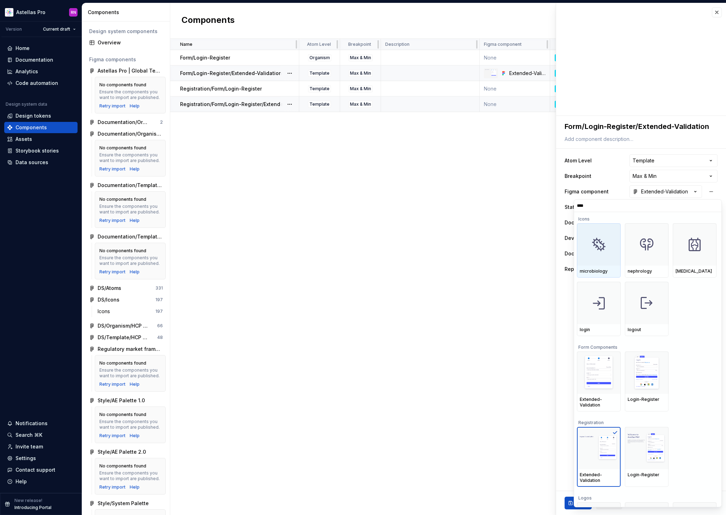
type input "*****"
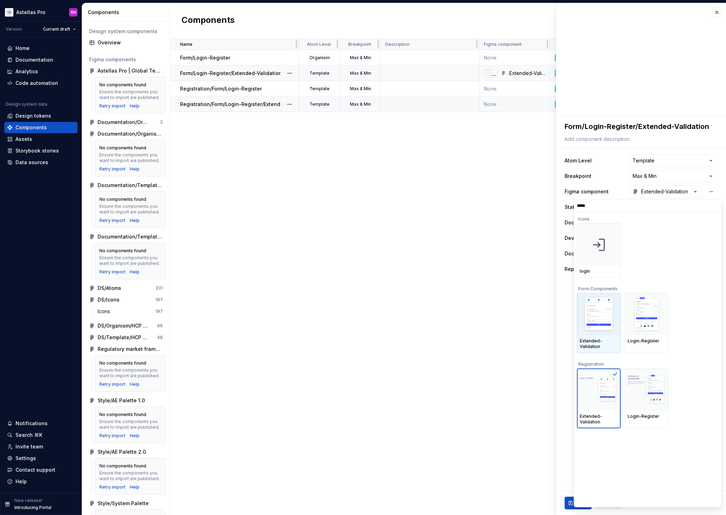
click at [598, 320] on img at bounding box center [598, 314] width 31 height 37
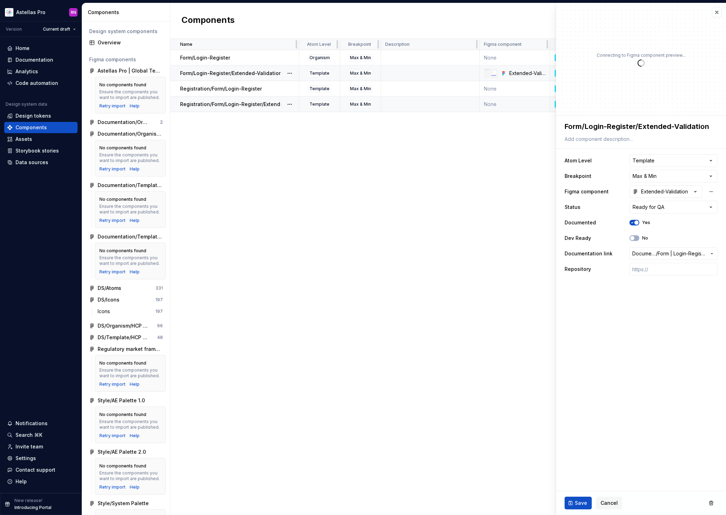
type textarea "*"
click at [633, 162] on html "Astellas Pro RN Version Current draft Home Documentation Analytics Code automat…" at bounding box center [363, 257] width 726 height 515
select select "**********"
click at [581, 505] on span "Save" at bounding box center [581, 503] width 12 height 7
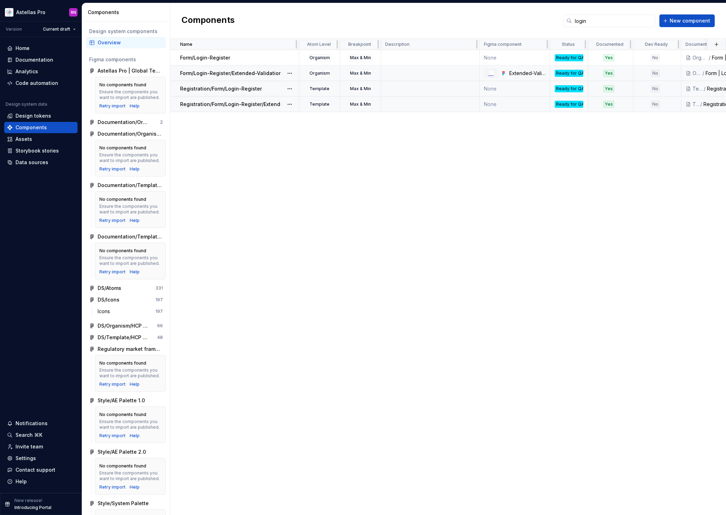
click at [264, 89] on div "Registration/Form/Login-Register" at bounding box center [239, 88] width 118 height 7
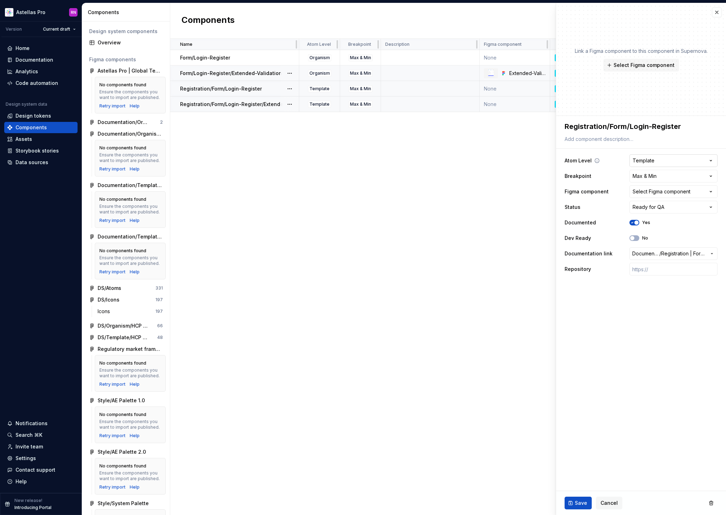
type textarea "*"
click at [652, 194] on div "Select Figma component" at bounding box center [662, 191] width 58 height 7
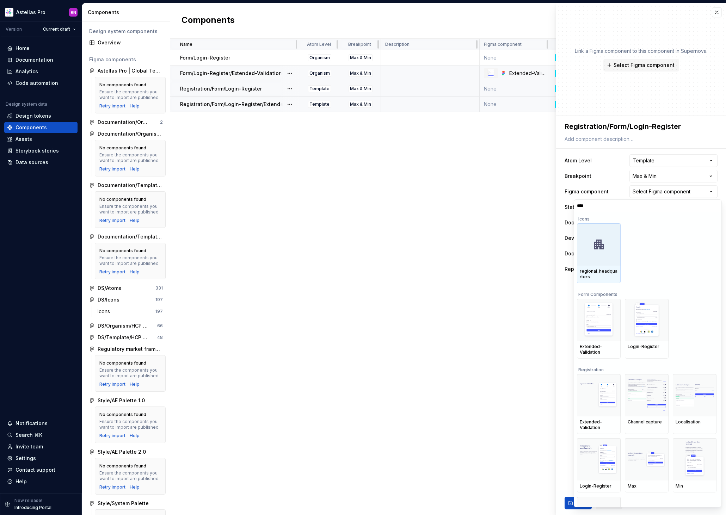
type input "*****"
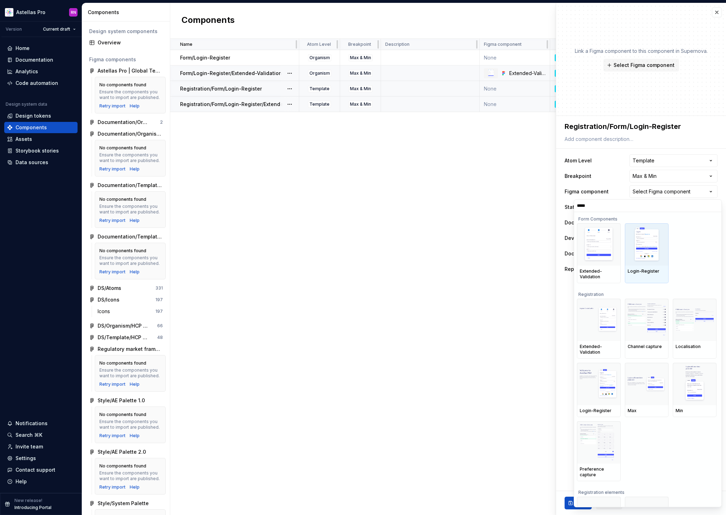
click at [655, 255] on img at bounding box center [647, 244] width 28 height 37
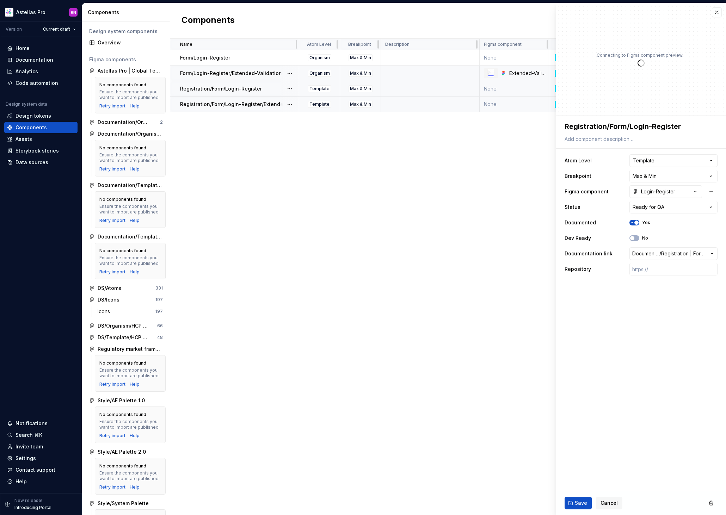
type textarea "*"
click at [655, 254] on span "Documentation Root /" at bounding box center [646, 253] width 27 height 7
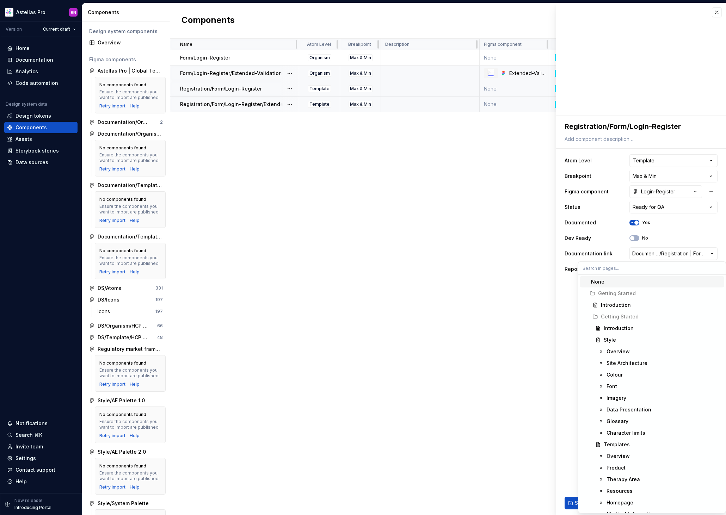
click at [472, 244] on html "Astellas Pro RN Version Current draft Home Documentation Analytics Code automat…" at bounding box center [363, 257] width 726 height 515
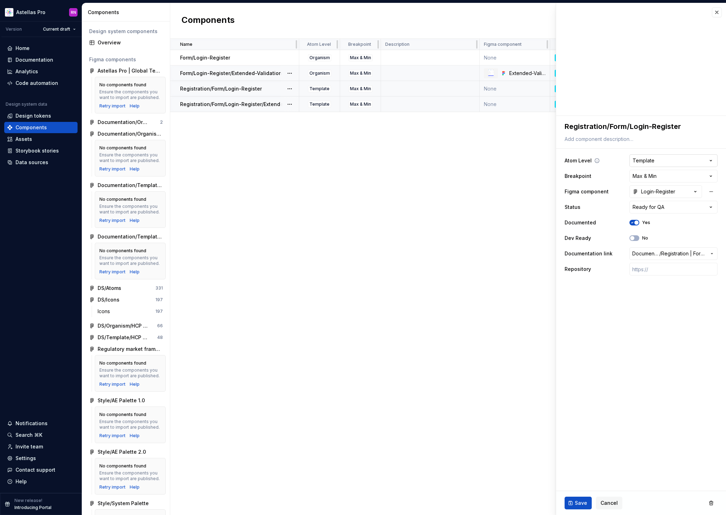
click at [658, 159] on html "Astellas Pro RN Version Current draft Home Documentation Analytics Code automat…" at bounding box center [363, 257] width 726 height 515
select select "**********"
click at [584, 501] on span "Save" at bounding box center [581, 503] width 12 height 7
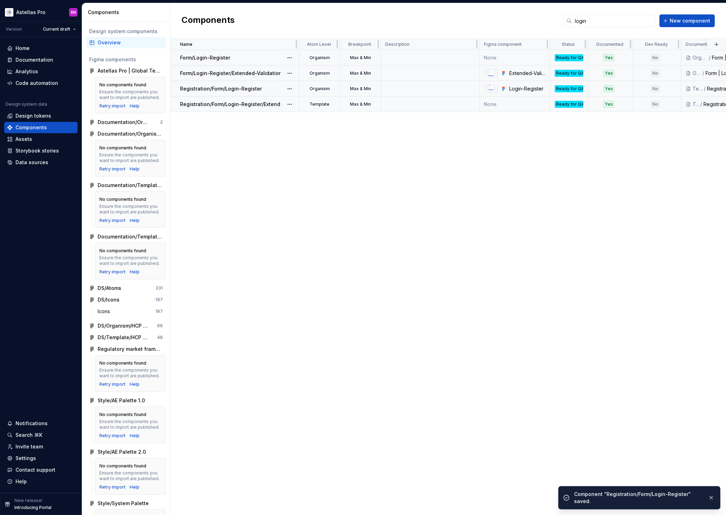
click at [209, 57] on p "Form/Login-Register" at bounding box center [205, 57] width 50 height 7
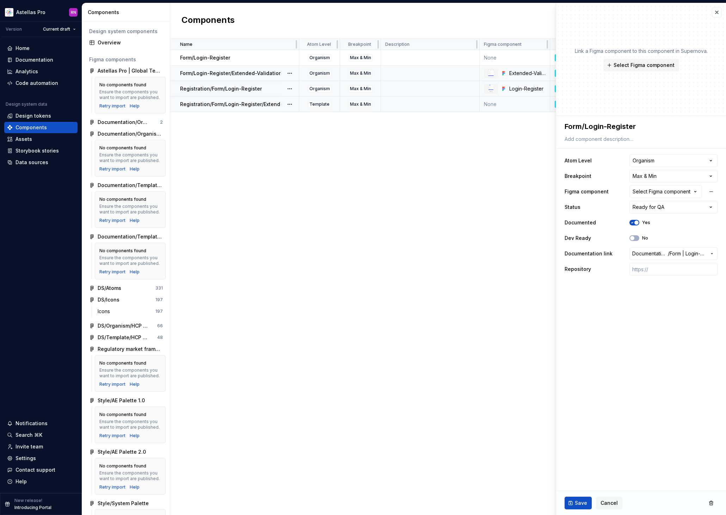
type textarea "*"
click at [658, 192] on div "Select Figma component" at bounding box center [662, 191] width 58 height 7
type input "******"
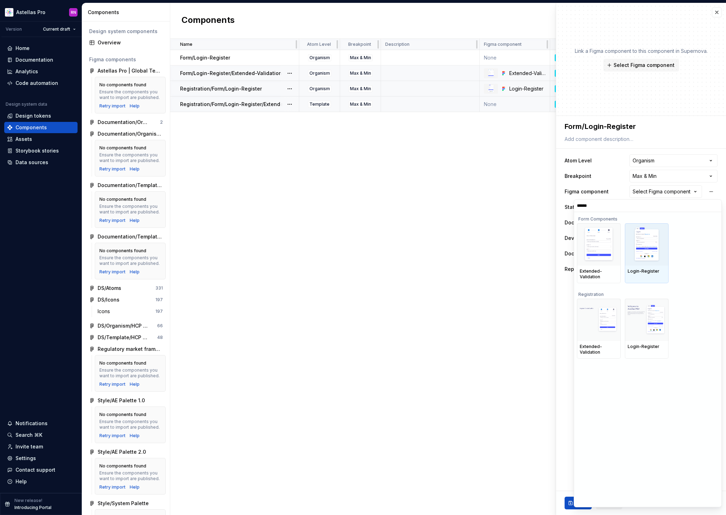
click at [652, 248] on img at bounding box center [647, 244] width 28 height 37
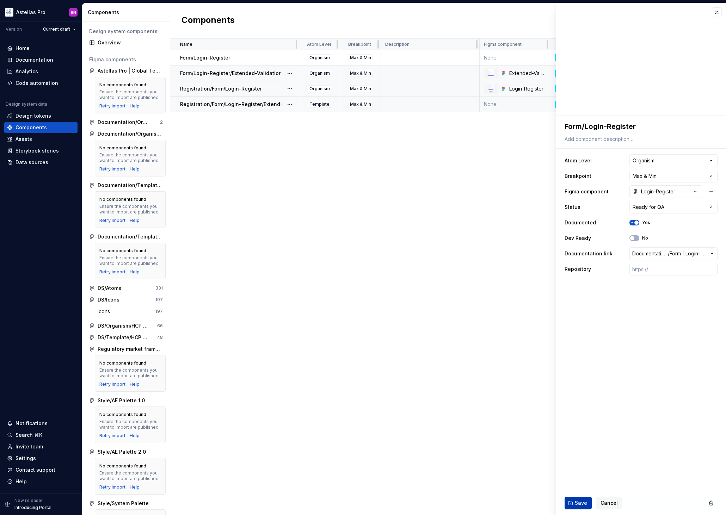
click at [580, 505] on span "Save" at bounding box center [581, 503] width 12 height 7
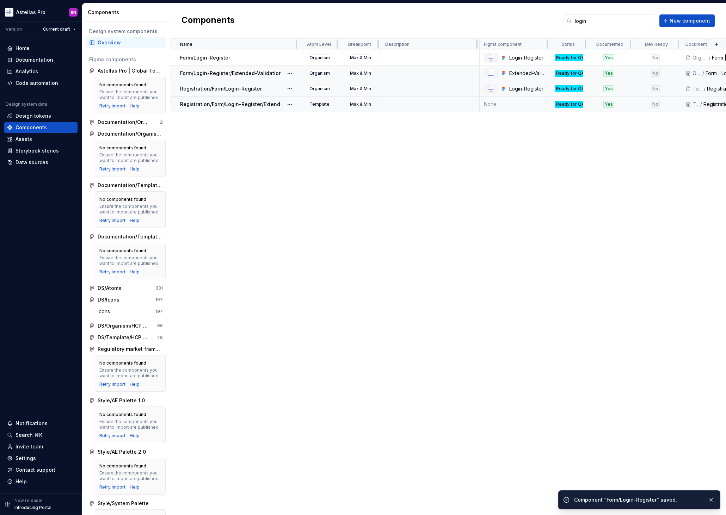
click at [234, 87] on p "Registration/Form/Login-Register" at bounding box center [221, 88] width 82 height 7
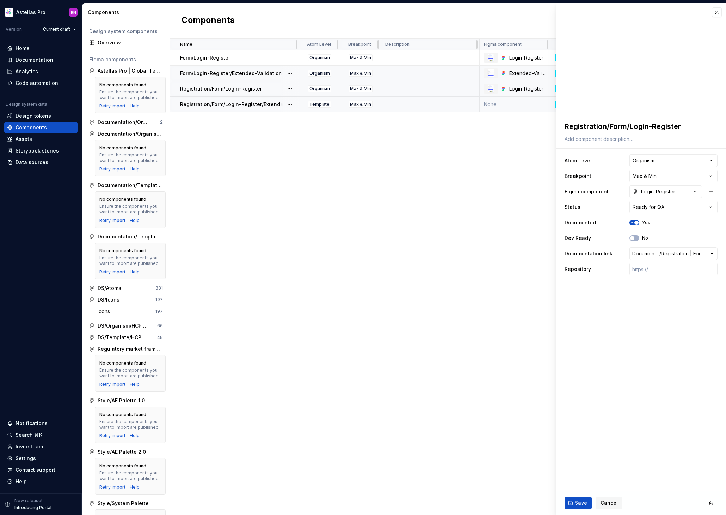
type textarea "*"
click at [662, 194] on div "Login-Register" at bounding box center [654, 191] width 43 height 7
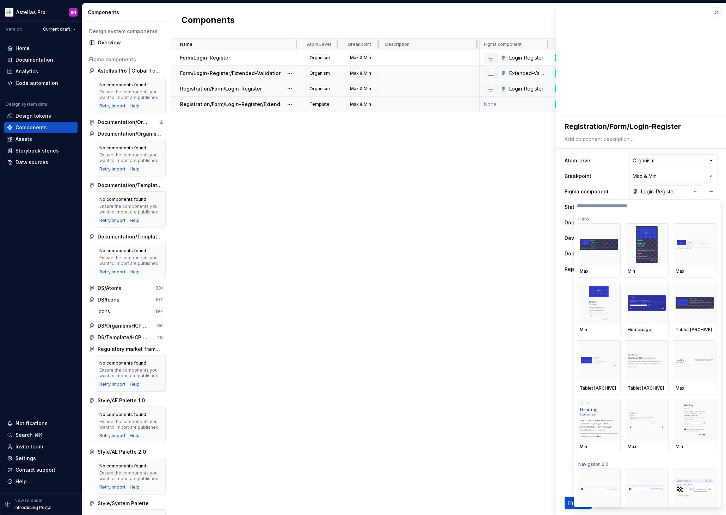
click at [627, 207] on input "search" at bounding box center [647, 206] width 147 height 6
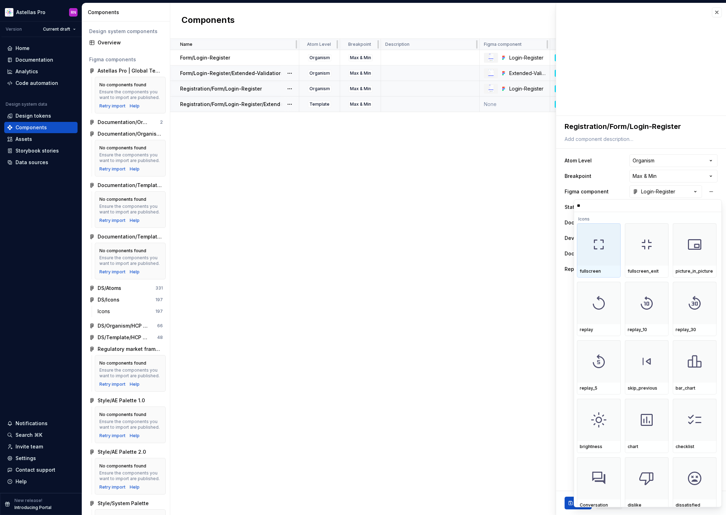
type input "***"
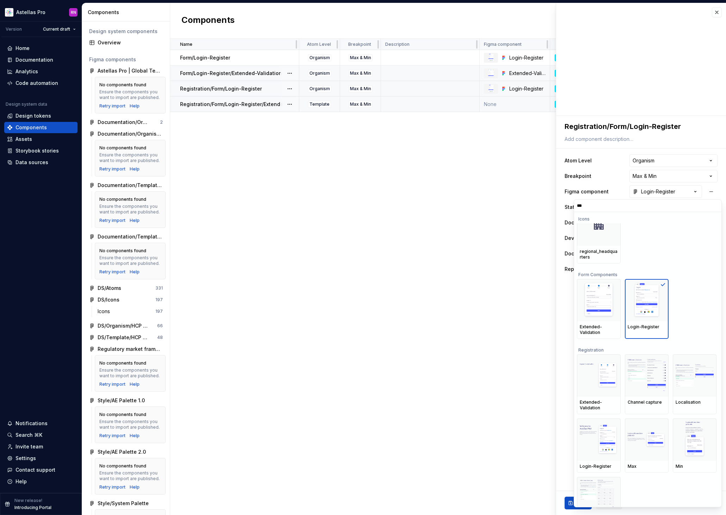
scroll to position [24, 0]
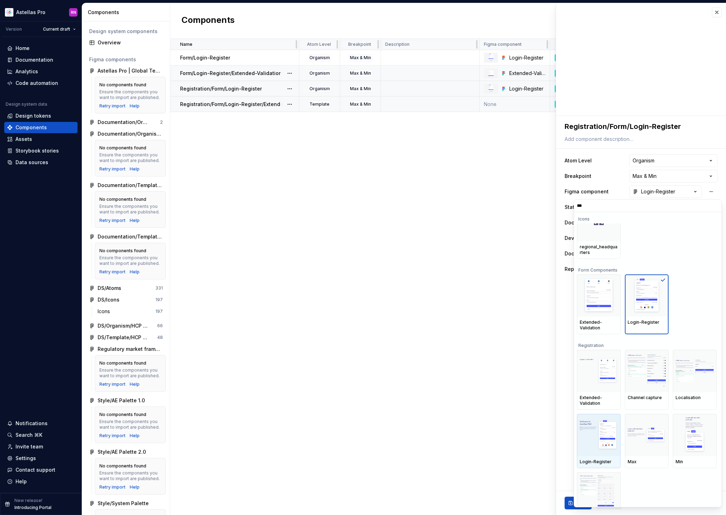
click at [595, 445] on img at bounding box center [599, 435] width 38 height 31
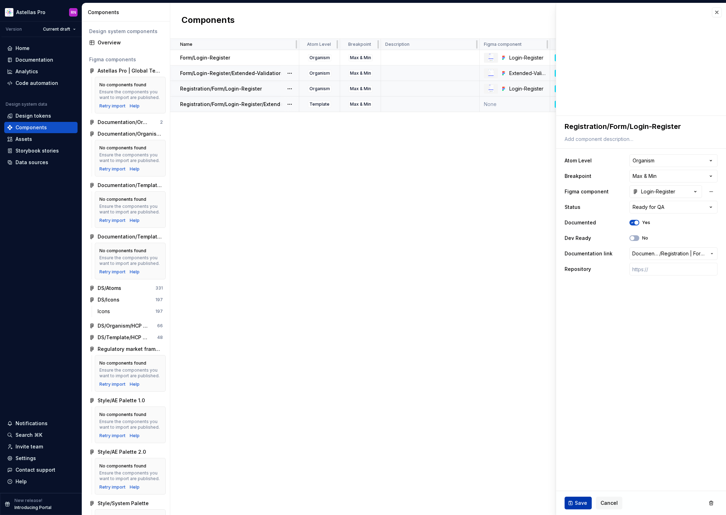
click at [582, 502] on span "Save" at bounding box center [581, 503] width 12 height 7
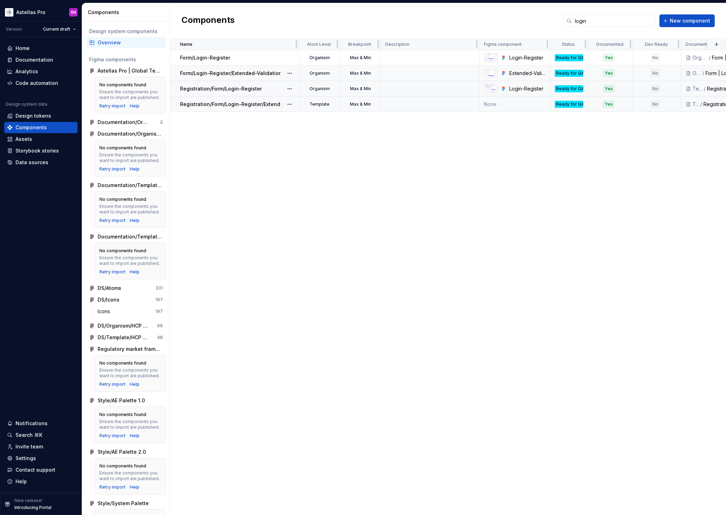
click at [253, 88] on p "Registration/Form/Login-Register" at bounding box center [221, 88] width 82 height 7
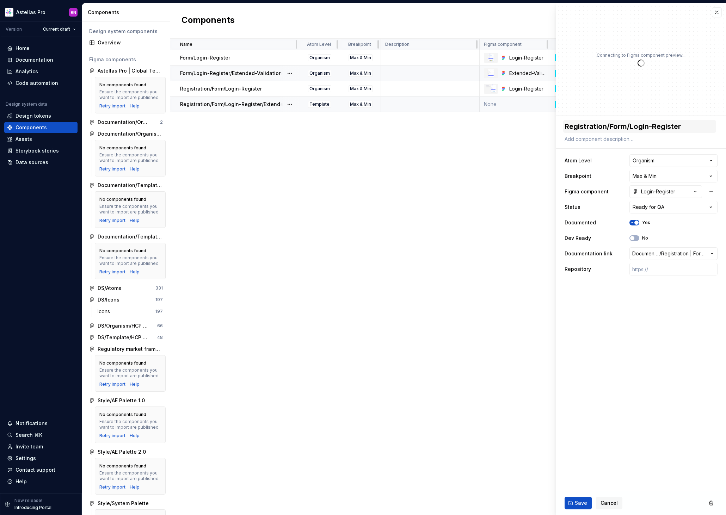
type textarea "*"
click at [657, 160] on html "Astellas Pro RN Version Current draft Home Documentation Analytics Code automat…" at bounding box center [363, 257] width 726 height 515
select select "**********"
click at [668, 194] on div "Login-Register" at bounding box center [654, 191] width 43 height 7
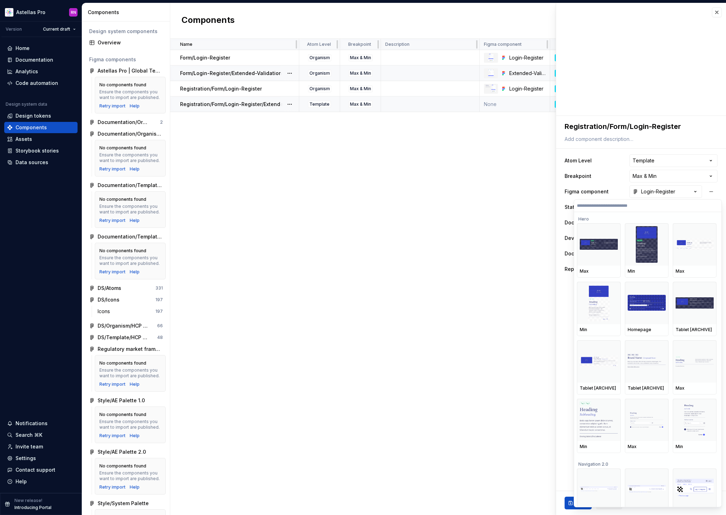
click at [498, 196] on html "Astellas Pro RN Version Current draft Home Documentation Analytics Code automat…" at bounding box center [363, 257] width 726 height 515
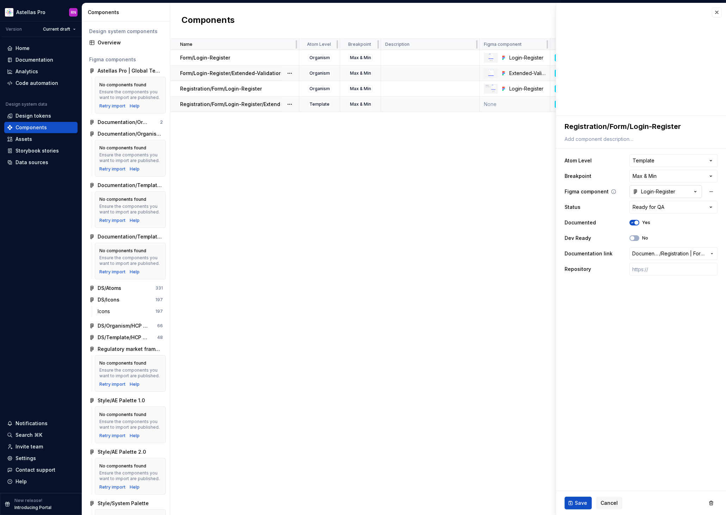
click at [676, 189] on button "Login-Register" at bounding box center [666, 191] width 73 height 13
click at [538, 202] on html "Astellas Pro RN Version Current draft Home Documentation Analytics Code automat…" at bounding box center [363, 257] width 726 height 515
click at [665, 257] on button "Documentation Root / / Registration | Form | Login-Register" at bounding box center [674, 254] width 88 height 13
click at [479, 242] on html "Astellas Pro RN Version Current draft Home Documentation Analytics Code automat…" at bounding box center [363, 257] width 726 height 515
click at [693, 192] on icon "button" at bounding box center [695, 191] width 7 height 7
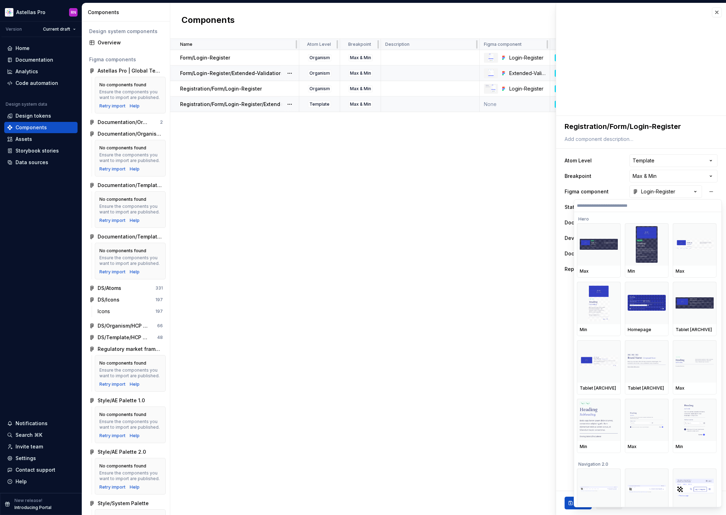
click at [527, 225] on html "Astellas Pro RN Version Current draft Home Documentation Analytics Code automat…" at bounding box center [363, 257] width 726 height 515
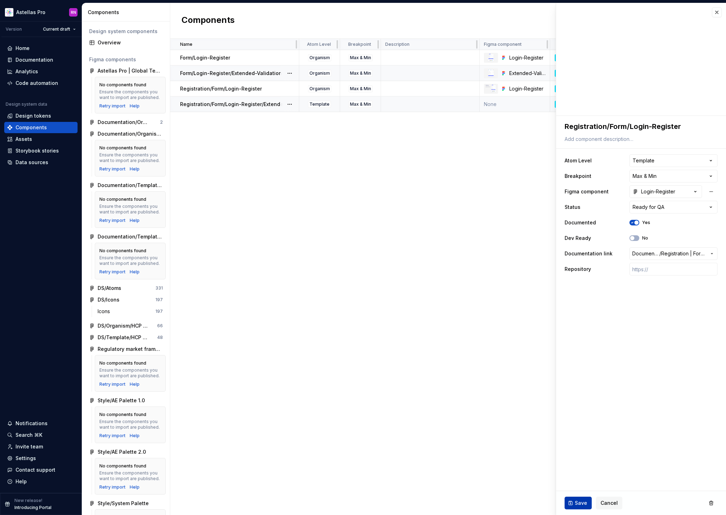
click at [585, 501] on span "Save" at bounding box center [581, 503] width 12 height 7
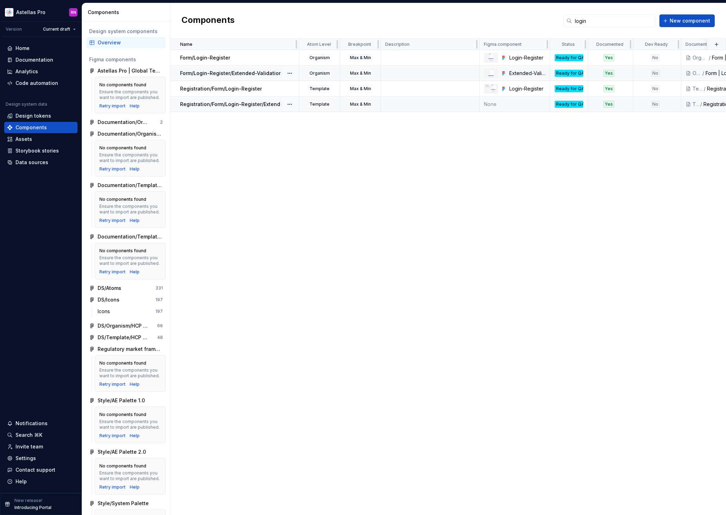
click at [219, 103] on p "Registration/Form/Login-Register/Extended-Validation" at bounding box center [247, 104] width 134 height 7
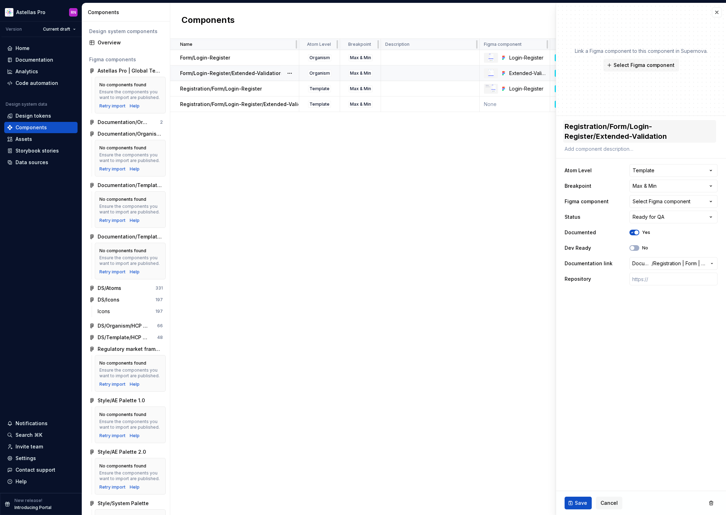
type textarea "*"
click at [668, 206] on button "Select Figma component" at bounding box center [674, 201] width 88 height 13
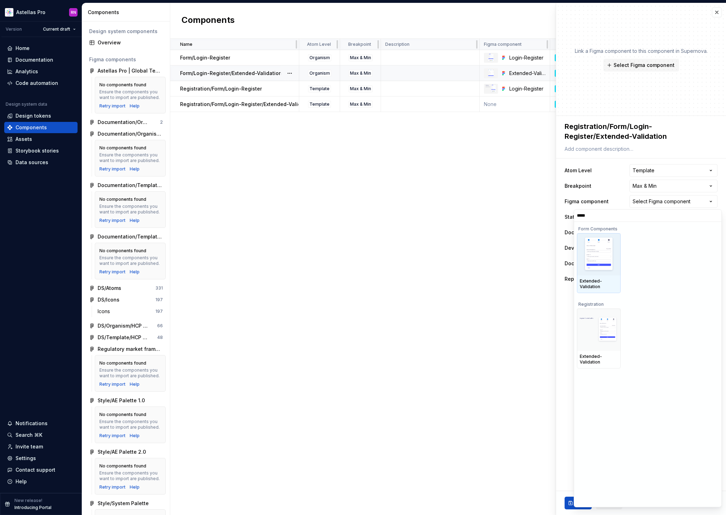
type input "******"
click at [592, 333] on img at bounding box center [599, 330] width 38 height 27
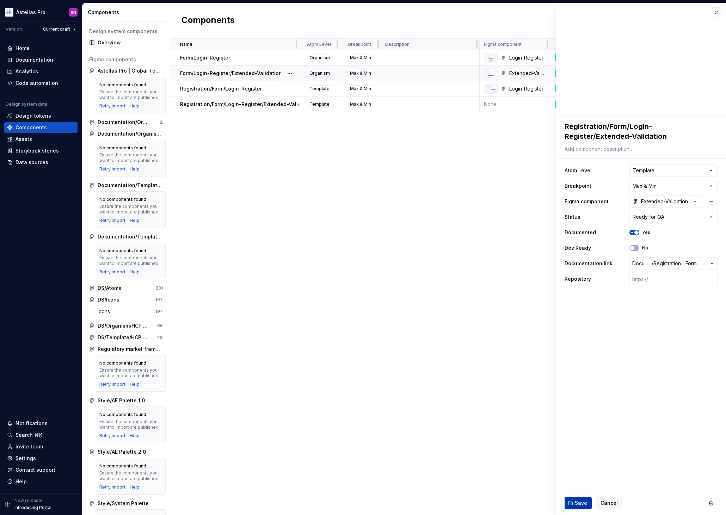
click at [580, 505] on span "Save" at bounding box center [581, 503] width 12 height 7
type textarea "*"
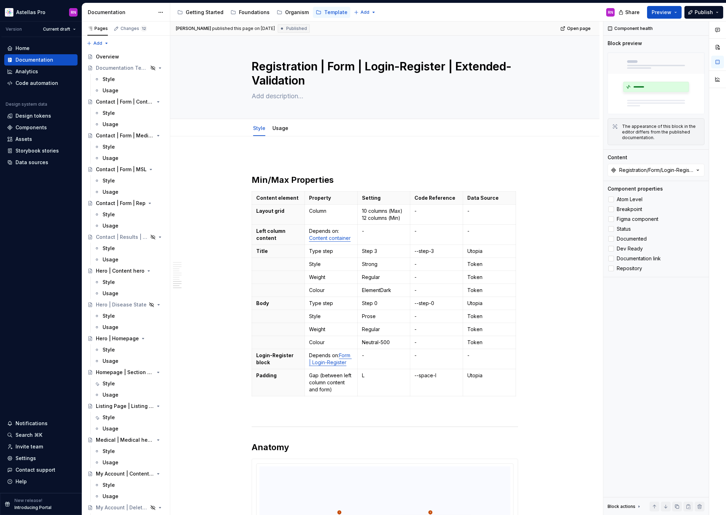
scroll to position [3334, 0]
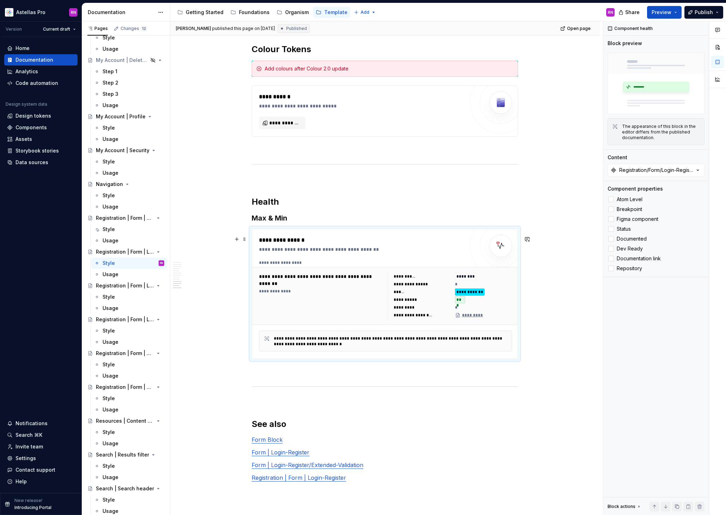
click at [495, 311] on div "*" at bounding box center [483, 307] width 57 height 7
click at [678, 170] on div "Registration/Form/Login-Register/Extended-Validation" at bounding box center [656, 170] width 75 height 7
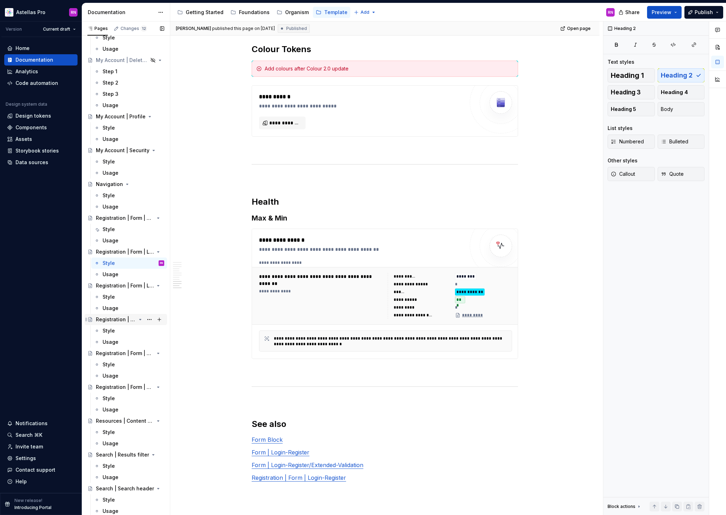
click at [129, 321] on div "Registration | Form | Localisation" at bounding box center [116, 319] width 40 height 7
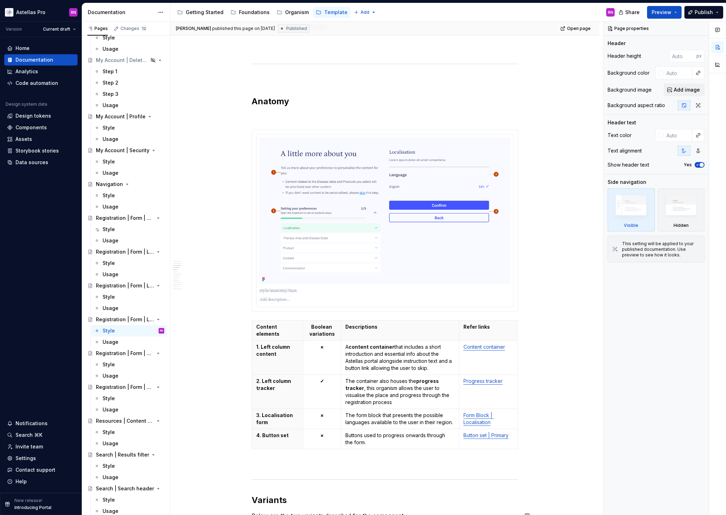
scroll to position [603, 0]
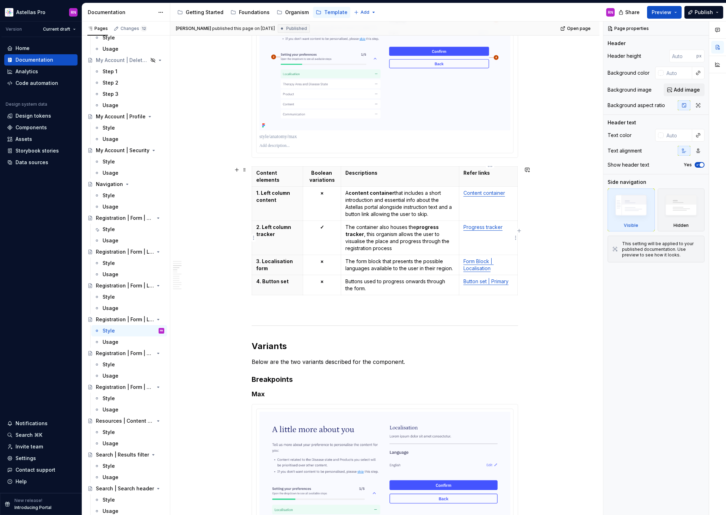
type textarea "*"
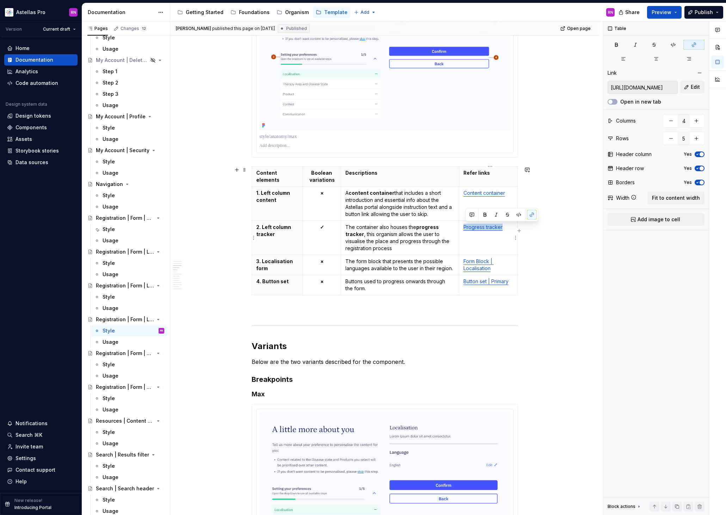
drag, startPoint x: 504, startPoint y: 228, endPoint x: 466, endPoint y: 226, distance: 38.1
click at [466, 226] on link "Progress tracker" at bounding box center [483, 227] width 39 height 6
click at [690, 88] on button "Edit" at bounding box center [693, 87] width 24 height 13
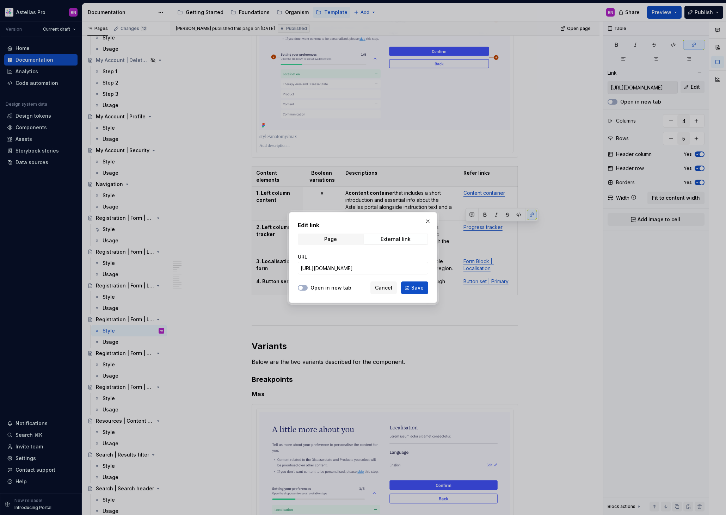
click at [318, 291] on label "Open in new tab" at bounding box center [331, 288] width 41 height 7
click at [308, 291] on button "Open in new tab" at bounding box center [303, 288] width 10 height 6
click at [347, 239] on span "Page" at bounding box center [331, 239] width 64 height 10
click at [341, 271] on span "Select page" at bounding box center [359, 268] width 116 height 7
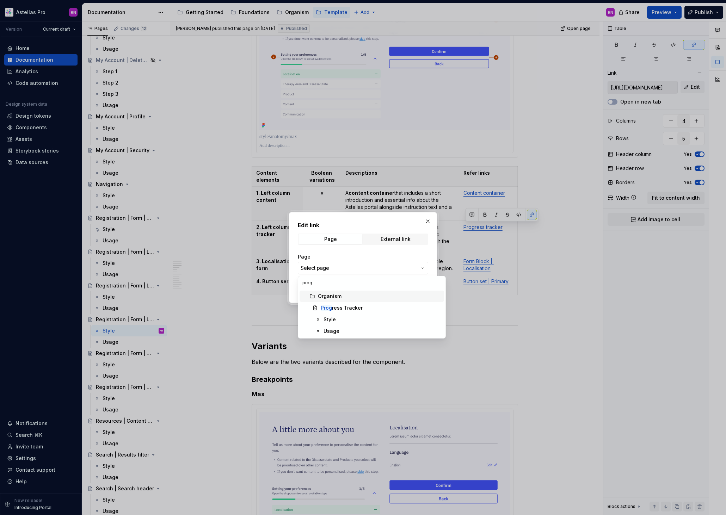
type input "progr"
click at [341, 303] on span "Progr ess Tracker" at bounding box center [372, 308] width 145 height 11
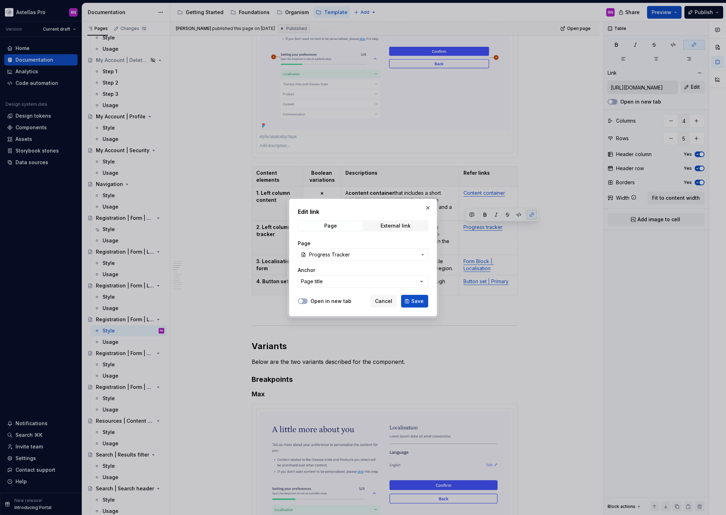
click at [339, 302] on label "Open in new tab" at bounding box center [331, 301] width 41 height 7
click at [308, 302] on button "Open in new tab" at bounding box center [303, 302] width 10 height 6
click at [417, 300] on span "Save" at bounding box center [417, 301] width 12 height 7
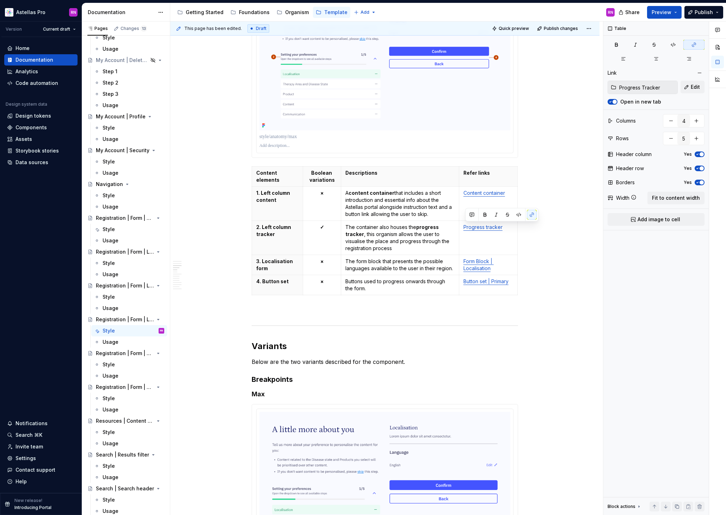
type textarea "*"
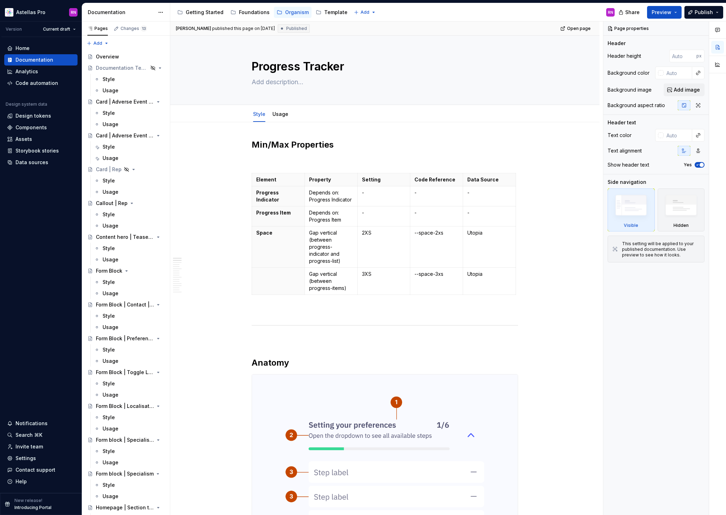
type textarea "*"
